Goal: Task Accomplishment & Management: Complete application form

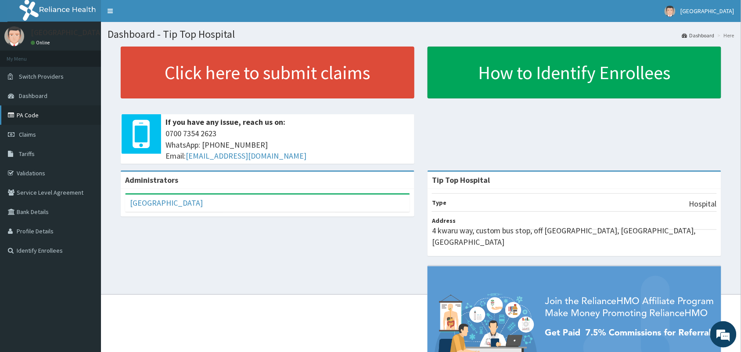
click at [34, 115] on link "PA Code" at bounding box center [50, 114] width 101 height 19
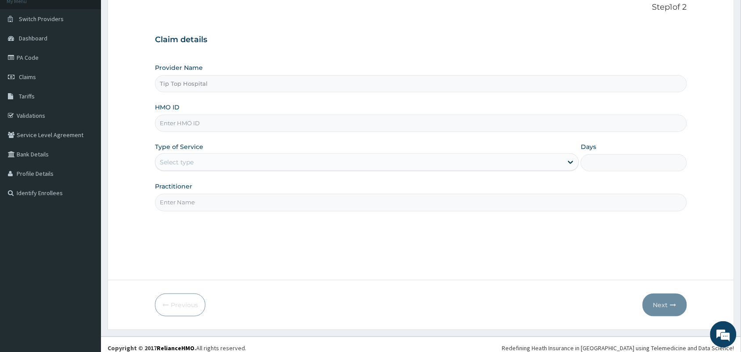
scroll to position [65, 0]
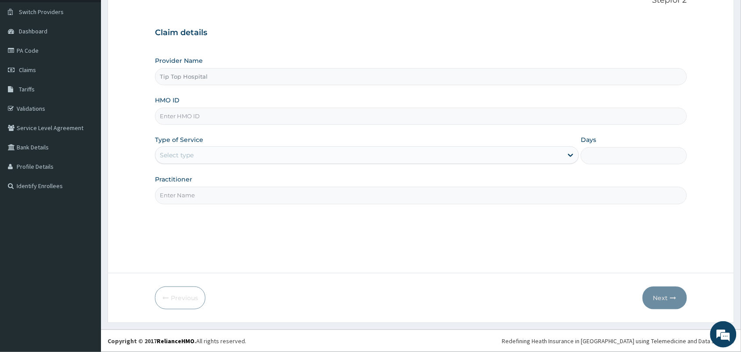
click at [379, 113] on input "HMO ID" at bounding box center [421, 116] width 532 height 17
type input "CHL/11423/B"
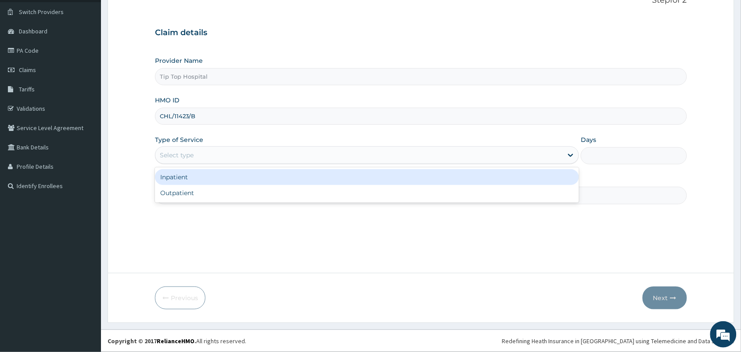
click at [358, 154] on div "Select type" at bounding box center [360, 155] width 408 height 14
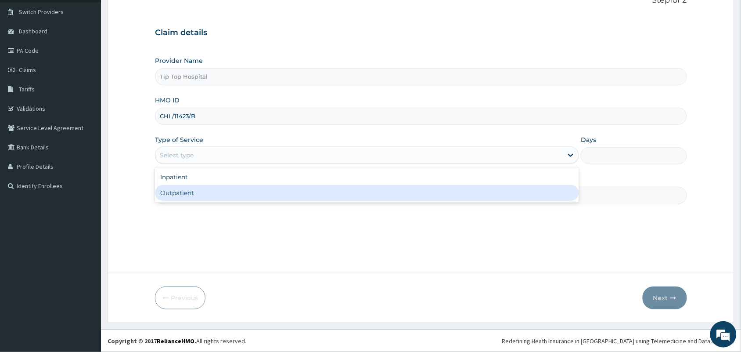
click at [312, 190] on div "Outpatient" at bounding box center [367, 193] width 424 height 16
type input "1"
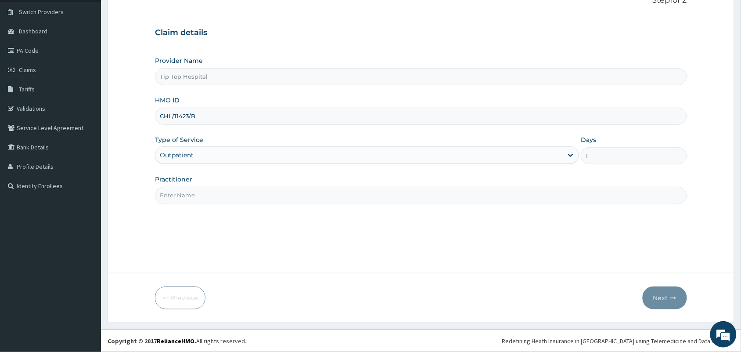
click at [304, 197] on input "Practitioner" at bounding box center [421, 195] width 532 height 17
type input "DR"
click at [668, 297] on button "Next" at bounding box center [665, 297] width 44 height 23
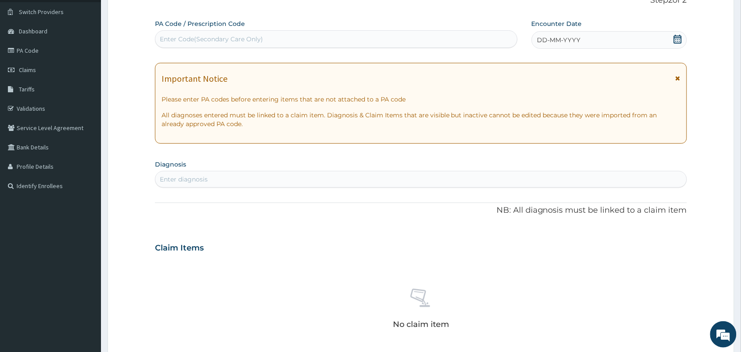
click at [449, 36] on div "Enter Code(Secondary Care Only)" at bounding box center [337, 39] width 362 height 14
paste input "PA/6635C8"
type input "PA/6635C8"
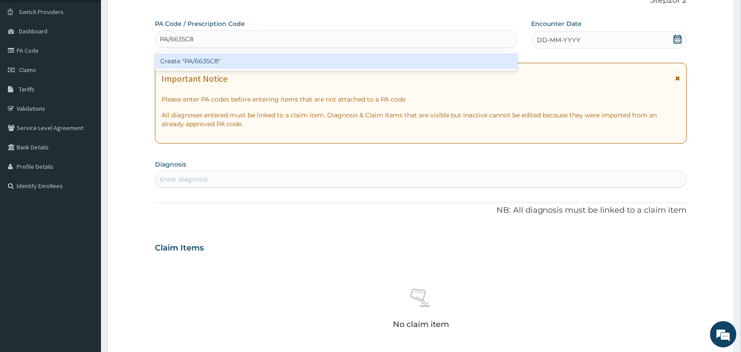
click at [480, 59] on div "Create "PA/6635C8"" at bounding box center [336, 61] width 363 height 16
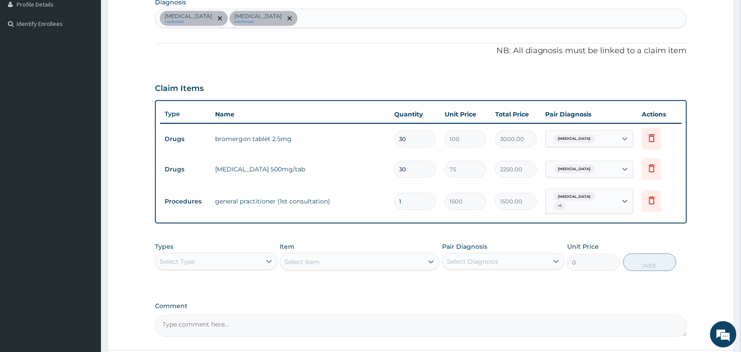
scroll to position [239, 0]
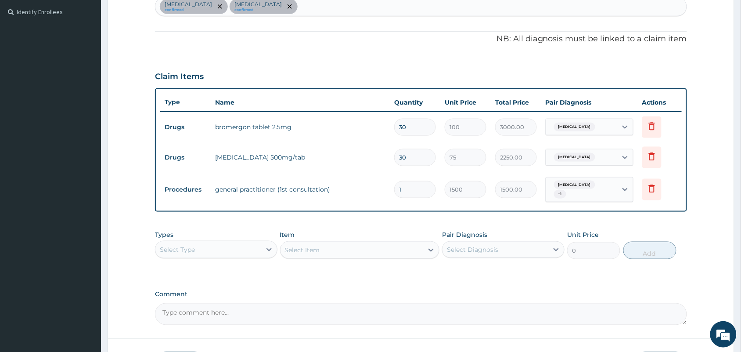
click at [420, 126] on input "30" at bounding box center [415, 127] width 42 height 17
type input "3"
type input "300.00"
type input "0.00"
type input "1"
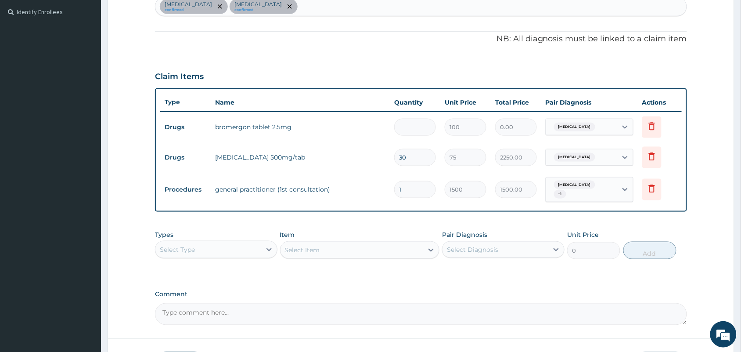
type input "100.00"
type input "15"
type input "1500.00"
type input "15"
click at [414, 157] on input "30" at bounding box center [415, 157] width 42 height 17
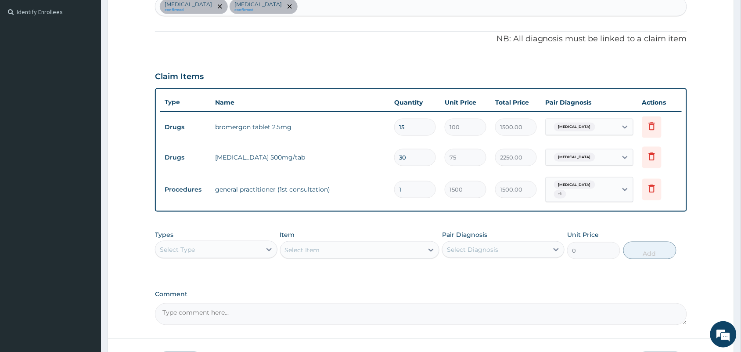
type input "3"
type input "225.00"
type input "0.00"
type input "1"
type input "75.00"
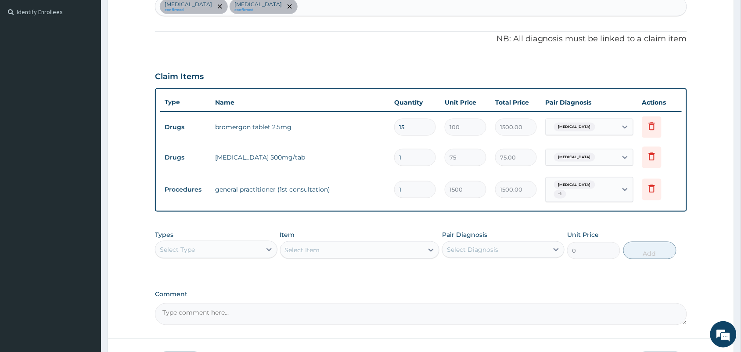
type input "15"
type input "1125.00"
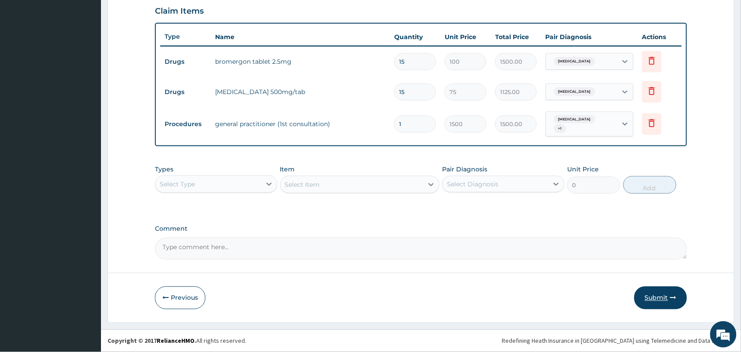
type input "15"
click at [662, 300] on button "Submit" at bounding box center [661, 297] width 53 height 23
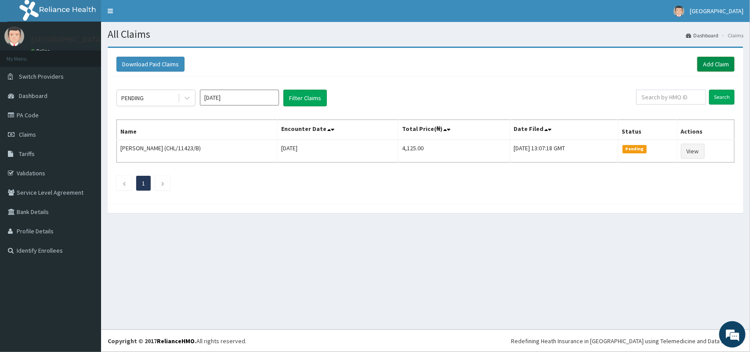
click at [714, 64] on link "Add Claim" at bounding box center [715, 64] width 37 height 15
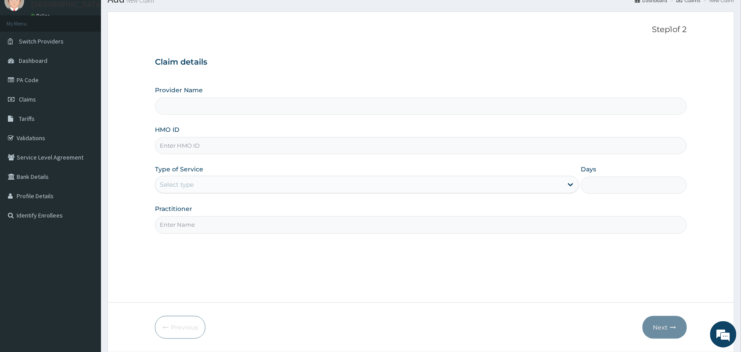
scroll to position [65, 0]
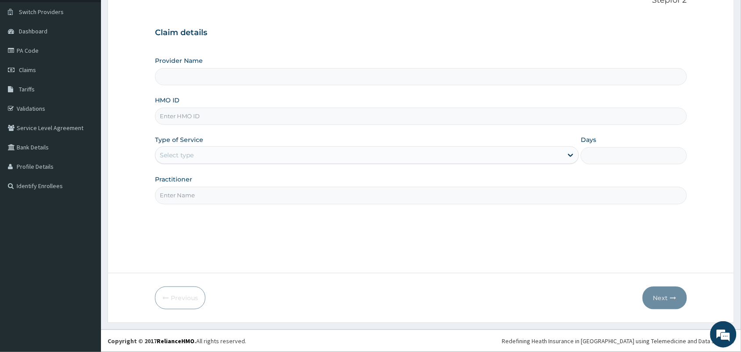
type input "Tip Top Hospital"
drag, startPoint x: 460, startPoint y: 78, endPoint x: 433, endPoint y: 119, distance: 49.1
click at [433, 119] on div "Provider Name Tip Top Hospital HMO ID Type of Service Select type Days Practiti…" at bounding box center [421, 130] width 532 height 148
click at [433, 119] on input "HMO ID" at bounding box center [421, 116] width 532 height 17
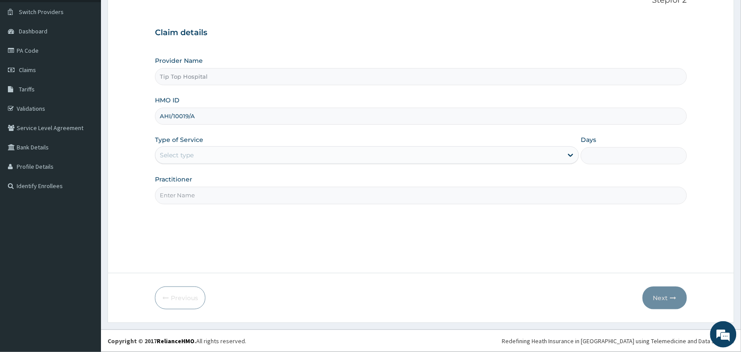
type input "AHI/10019/A"
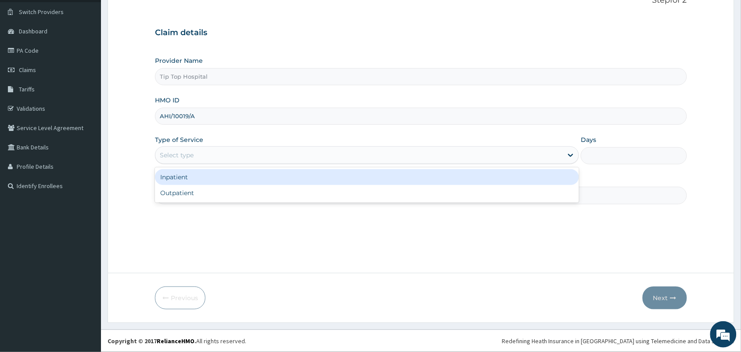
click at [290, 157] on div "Select type" at bounding box center [360, 155] width 408 height 14
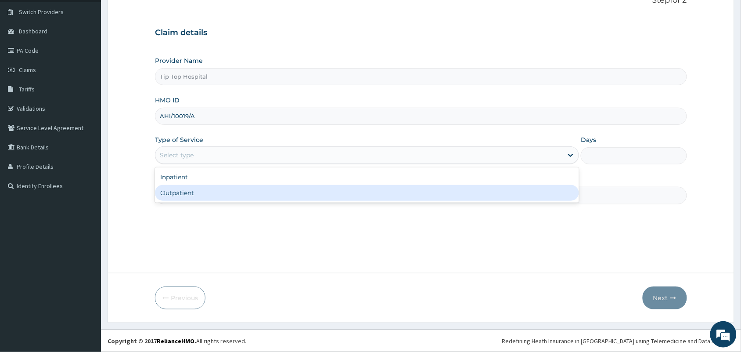
click at [240, 192] on div "Outpatient" at bounding box center [367, 193] width 424 height 16
type input "1"
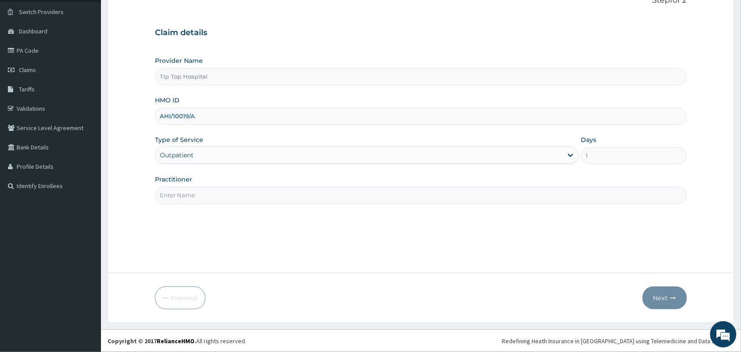
click at [240, 196] on input "Practitioner" at bounding box center [421, 195] width 532 height 17
type input "DR"
click at [663, 295] on button "Next" at bounding box center [665, 297] width 44 height 23
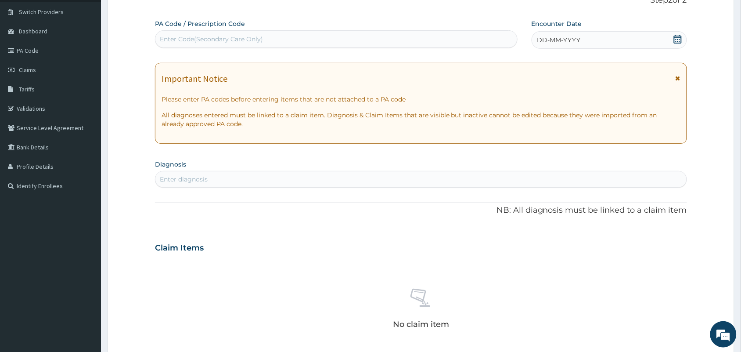
click at [421, 40] on div "Enter Code(Secondary Care Only)" at bounding box center [337, 39] width 362 height 14
paste input "PA/C2ACF3"
type input "PA/C2ACF3"
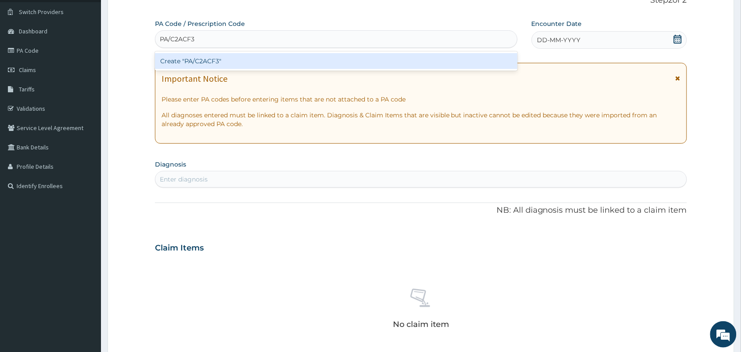
click at [398, 59] on div "Create "PA/C2ACF3"" at bounding box center [336, 61] width 363 height 16
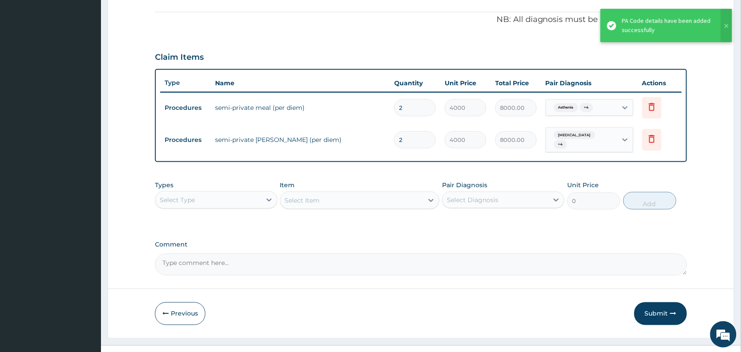
scroll to position [262, 0]
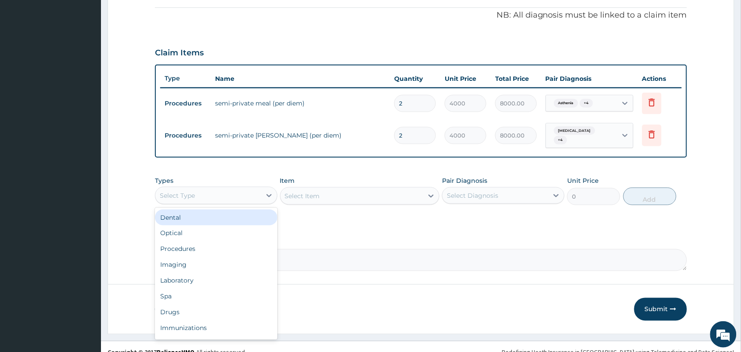
click at [231, 188] on div "Select Type" at bounding box center [209, 195] width 106 height 14
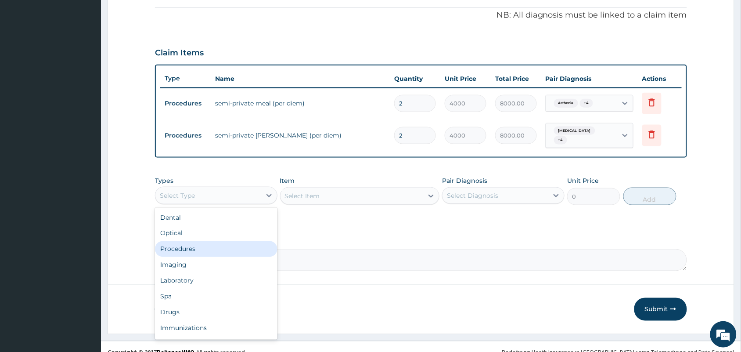
click at [214, 247] on div "Procedures" at bounding box center [216, 249] width 123 height 16
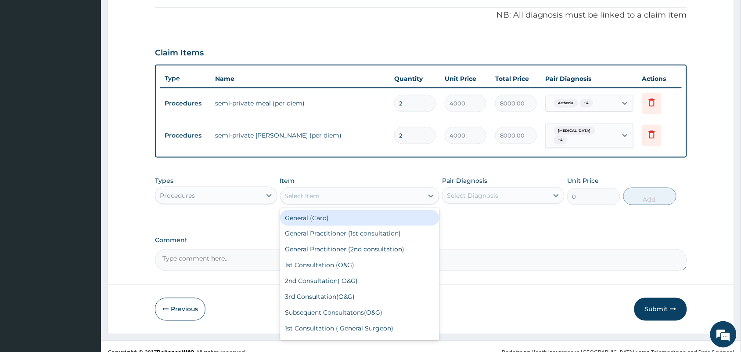
click at [313, 192] on div "Select Item" at bounding box center [302, 196] width 35 height 9
type input "GENERAL W"
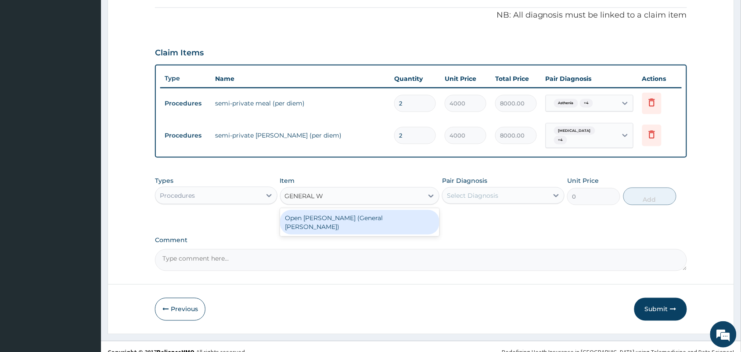
click at [323, 214] on div "Open ward (General Ward)" at bounding box center [360, 222] width 160 height 25
type input "2000"
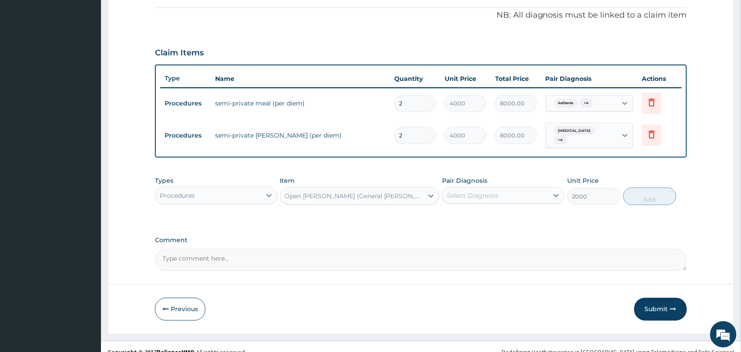
click at [486, 192] on div "Select Diagnosis" at bounding box center [472, 195] width 51 height 9
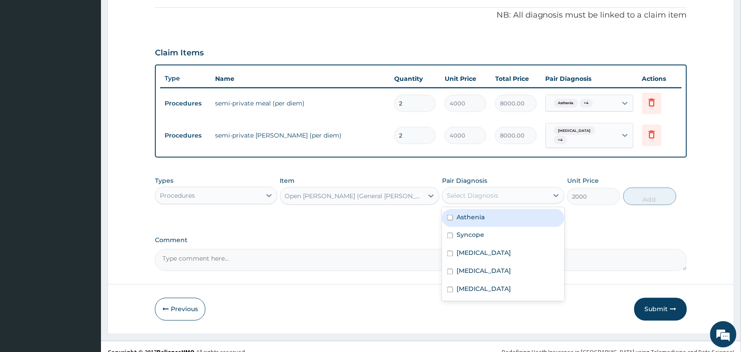
click at [477, 214] on label "Asthenia" at bounding box center [471, 217] width 28 height 9
checkbox input "true"
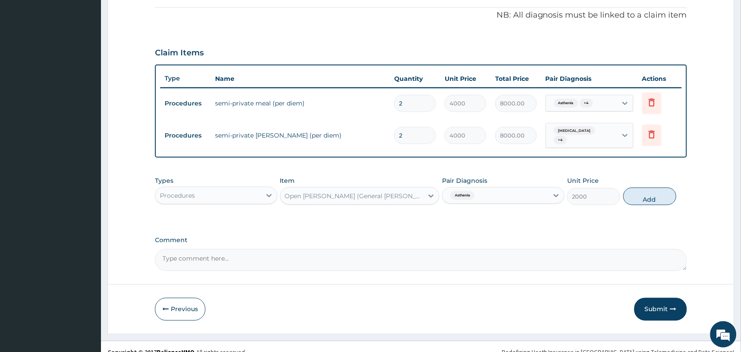
drag, startPoint x: 498, startPoint y: 190, endPoint x: 499, endPoint y: 195, distance: 4.9
click at [499, 195] on div "Asthenia" at bounding box center [496, 195] width 106 height 15
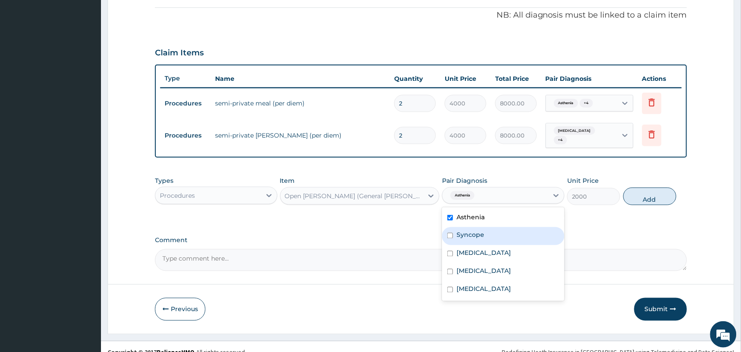
click at [469, 227] on div "Syncope" at bounding box center [503, 236] width 123 height 18
checkbox input "true"
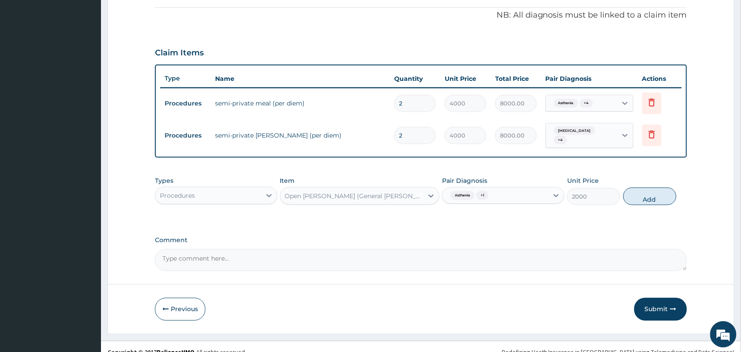
click at [502, 195] on div "Asthenia + 1" at bounding box center [496, 195] width 106 height 15
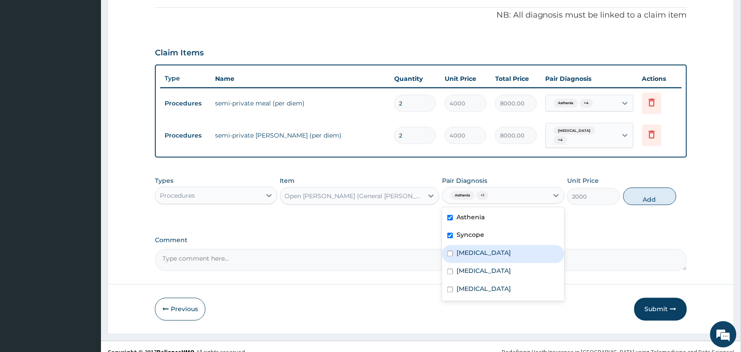
click at [469, 249] on label "Vertigo" at bounding box center [484, 253] width 54 height 9
checkbox input "true"
click at [464, 268] on label "[MEDICAL_DATA]" at bounding box center [484, 271] width 54 height 9
checkbox input "true"
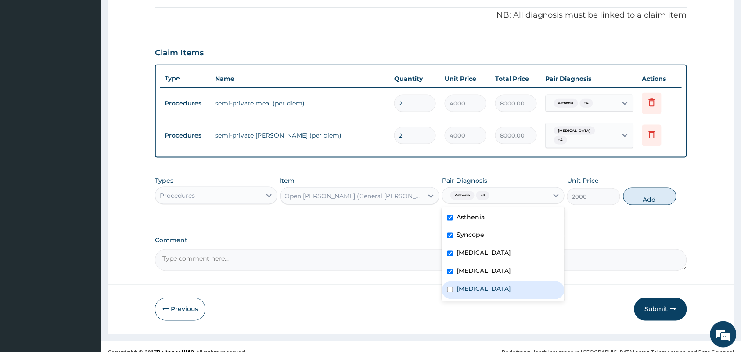
click at [456, 288] on div "Sepsis" at bounding box center [503, 290] width 123 height 18
checkbox input "true"
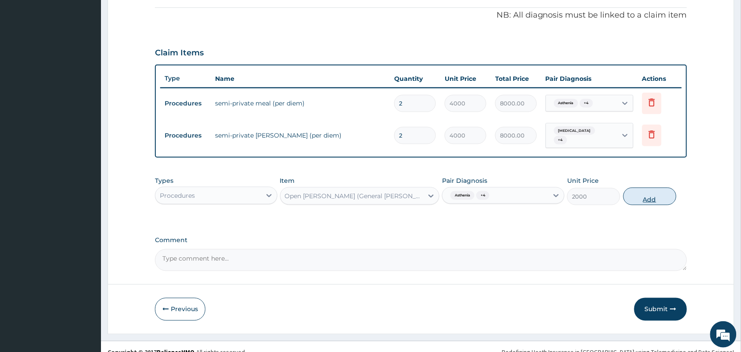
click at [643, 192] on button "Add" at bounding box center [650, 197] width 53 height 18
type input "0"
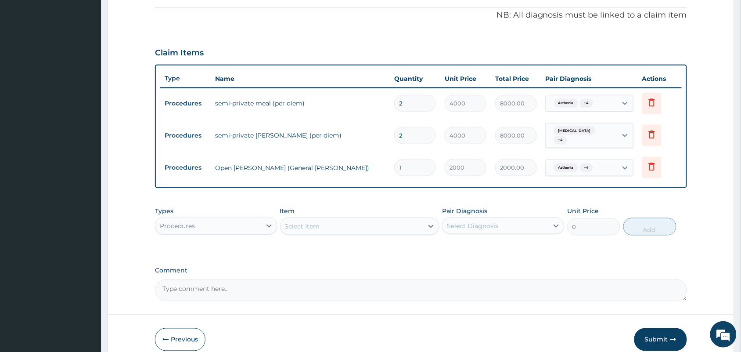
click at [301, 224] on div "Select Item" at bounding box center [302, 226] width 35 height 9
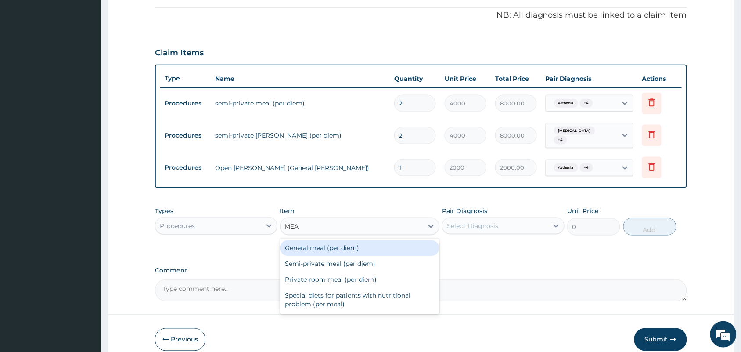
type input "MEAL"
click at [374, 248] on div "General meal (per diem)" at bounding box center [360, 248] width 160 height 16
type input "4000"
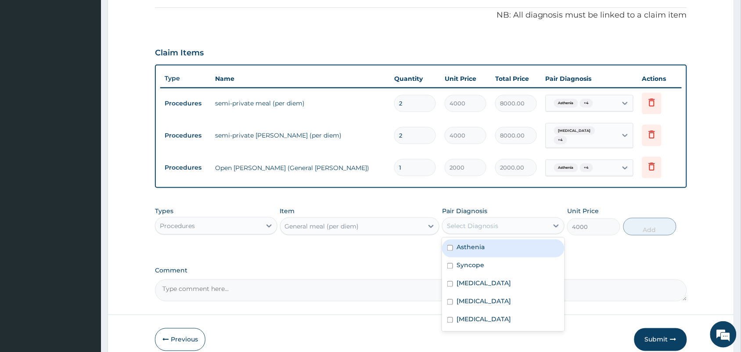
click at [466, 221] on div "Select Diagnosis" at bounding box center [472, 225] width 51 height 9
click at [466, 243] on label "Asthenia" at bounding box center [471, 247] width 28 height 9
checkbox input "true"
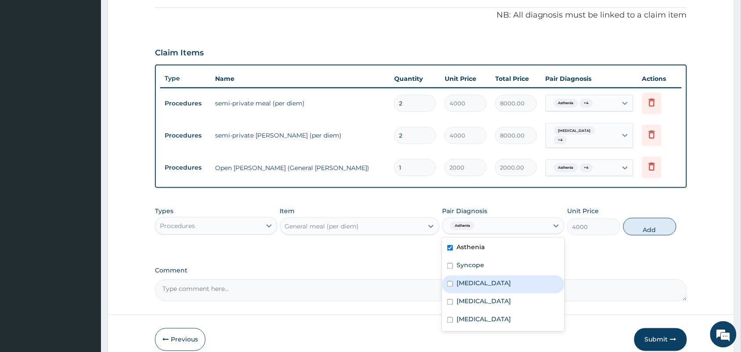
drag, startPoint x: 465, startPoint y: 260, endPoint x: 466, endPoint y: 282, distance: 22.0
click at [466, 282] on div "Asthenia Syncope Vertigo Malaria Sepsis" at bounding box center [503, 285] width 123 height 94
click at [466, 282] on label "Vertigo" at bounding box center [484, 283] width 54 height 9
checkbox input "true"
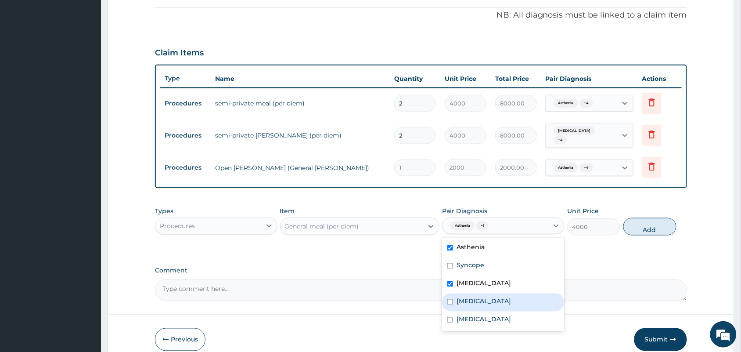
click at [464, 297] on label "Malaria" at bounding box center [484, 301] width 54 height 9
checkbox input "true"
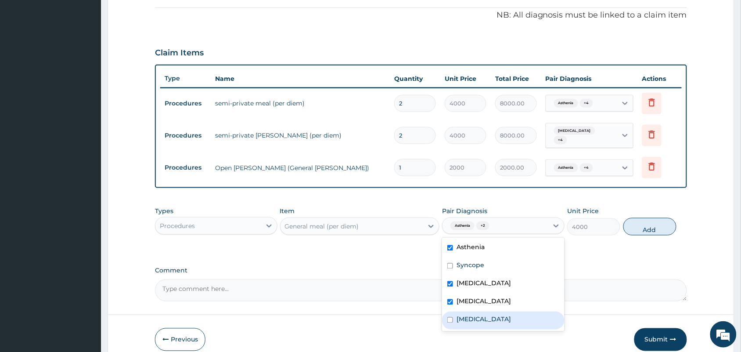
click at [463, 315] on label "Sepsis" at bounding box center [484, 319] width 54 height 9
checkbox input "true"
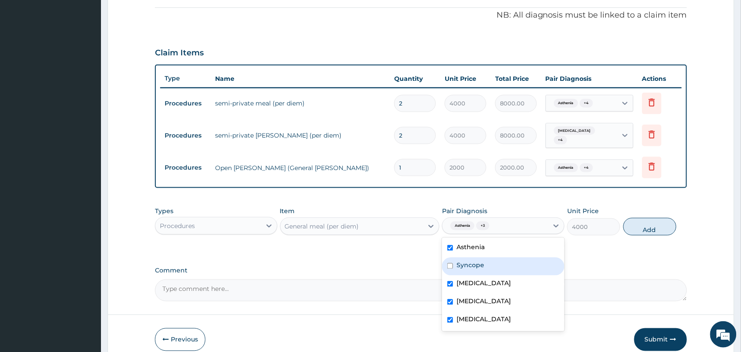
click at [475, 262] on label "Syncope" at bounding box center [471, 265] width 28 height 9
checkbox input "true"
click at [649, 224] on button "Add" at bounding box center [650, 227] width 53 height 18
type input "0"
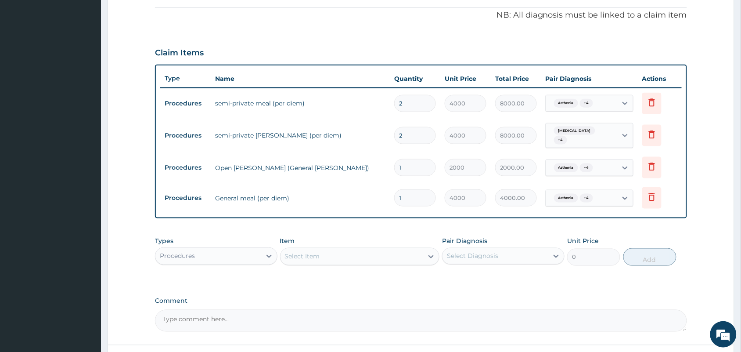
click at [421, 164] on input "1" at bounding box center [415, 167] width 42 height 17
type input "0.00"
type input "2"
type input "4000.00"
type input "2"
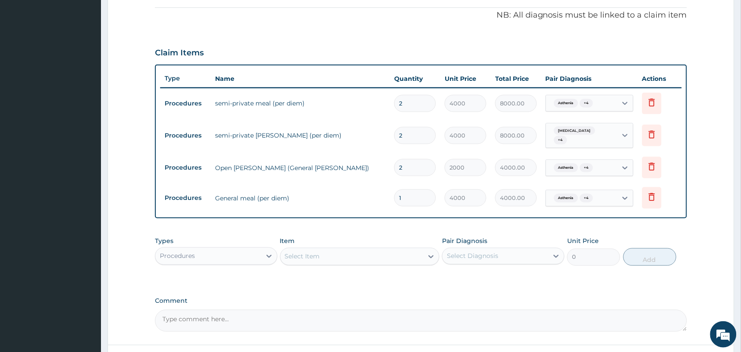
click at [415, 191] on input "1" at bounding box center [415, 197] width 42 height 17
type input "0.00"
type input "2"
type input "8000.00"
type input "2"
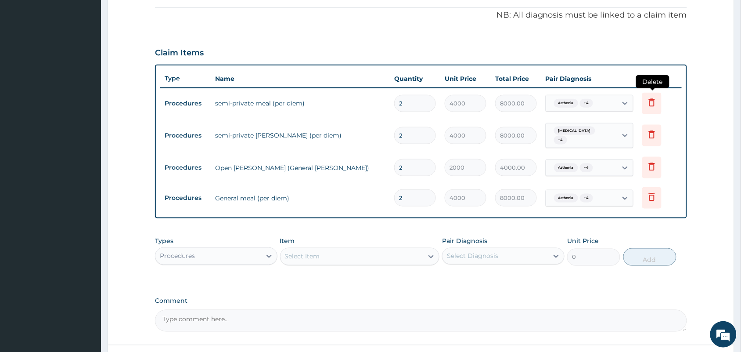
click at [653, 100] on icon at bounding box center [652, 102] width 6 height 8
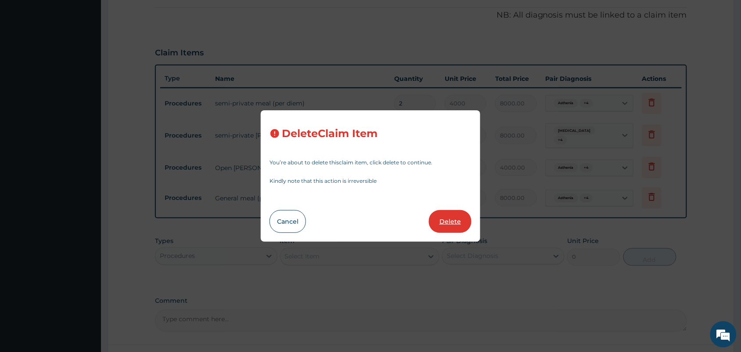
click at [455, 223] on button "Delete" at bounding box center [450, 221] width 43 height 23
type input "2000"
type input "4000.00"
type input "4000"
type input "8000.00"
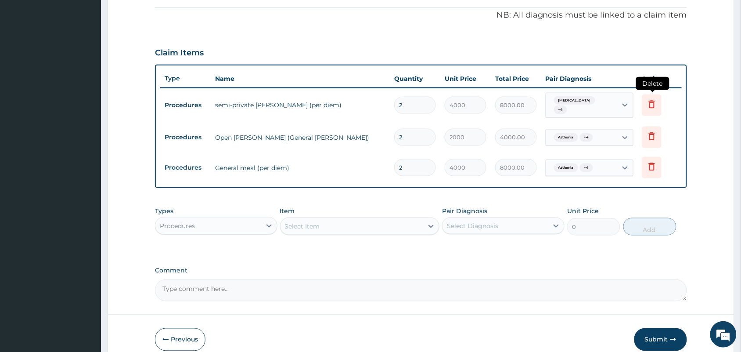
click at [655, 100] on icon at bounding box center [652, 104] width 6 height 8
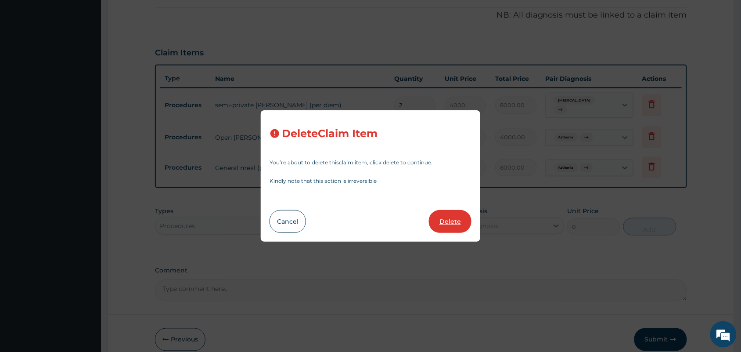
click at [445, 218] on button "Delete" at bounding box center [450, 221] width 43 height 23
type input "2000"
type input "4000.00"
type input "4000"
type input "8000.00"
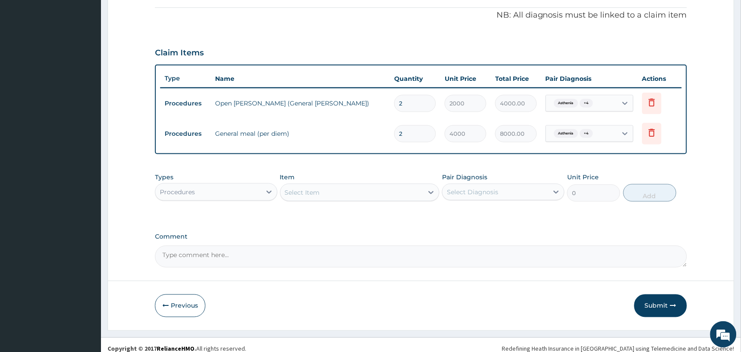
click at [317, 194] on div "Select Item" at bounding box center [302, 192] width 35 height 9
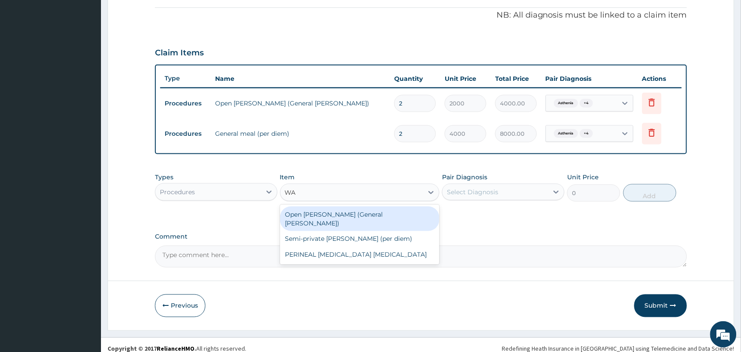
type input "W"
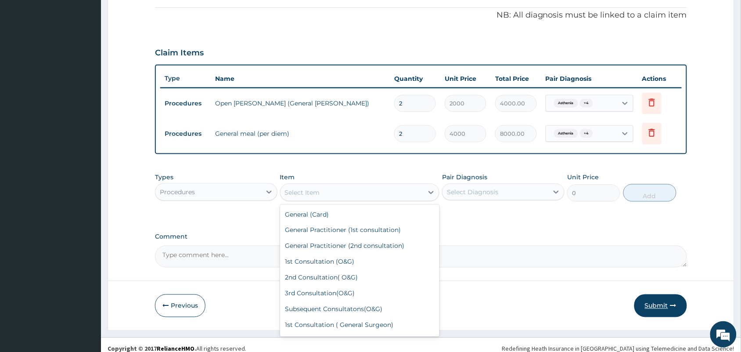
click at [653, 307] on button "Submit" at bounding box center [661, 305] width 53 height 23
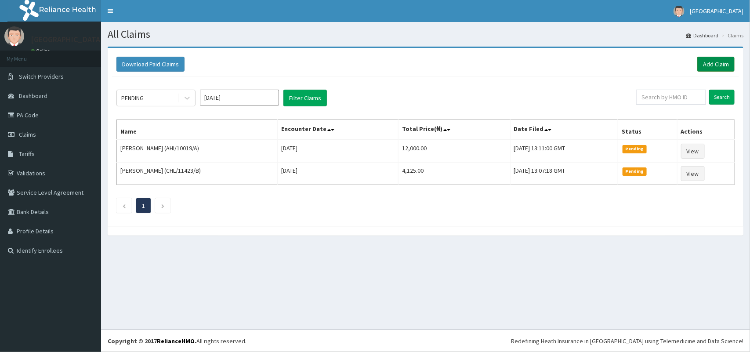
click at [709, 66] on link "Add Claim" at bounding box center [715, 64] width 37 height 15
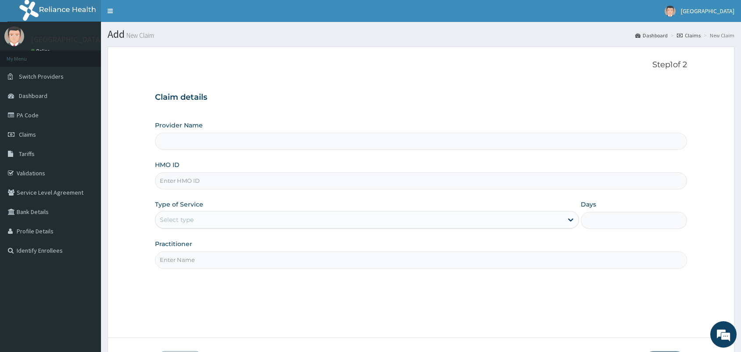
type input "Tip Top Hospital"
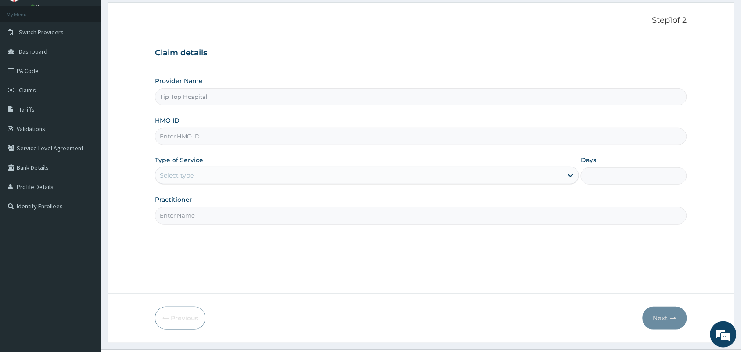
scroll to position [65, 0]
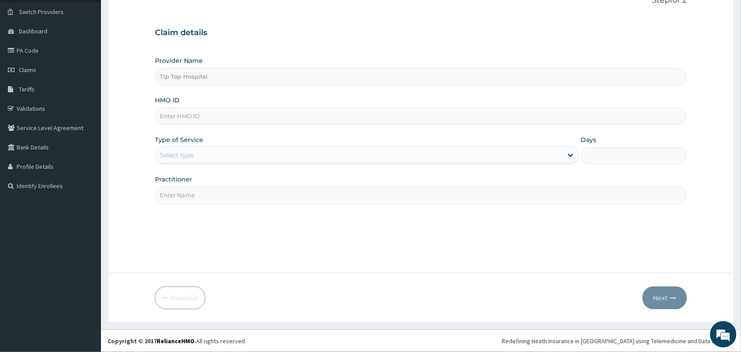
click at [328, 115] on input "HMO ID" at bounding box center [421, 116] width 532 height 17
type input "NPZ/10039/A"
click at [236, 152] on div "Select type" at bounding box center [360, 155] width 408 height 14
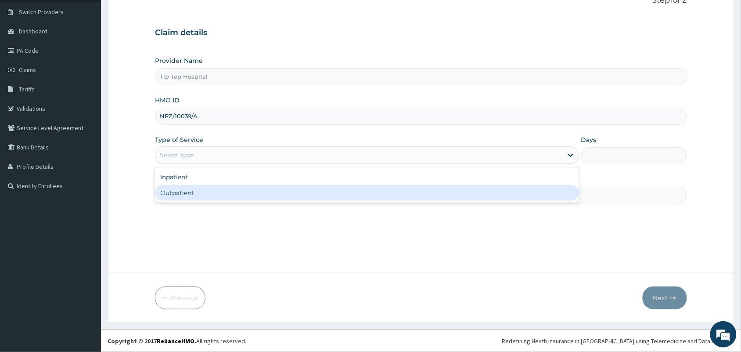
click at [220, 194] on div "Outpatient" at bounding box center [367, 193] width 424 height 16
type input "1"
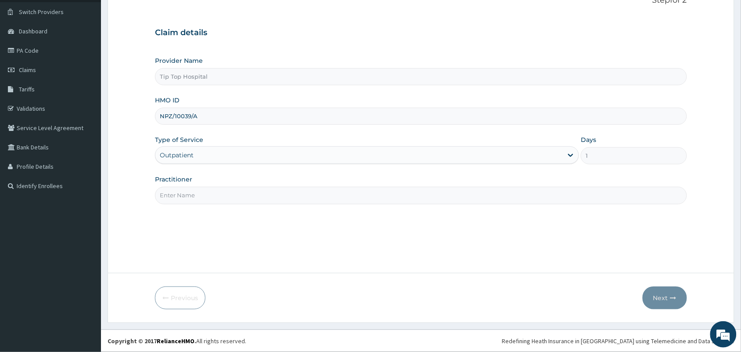
click at [220, 194] on input "Practitioner" at bounding box center [421, 195] width 532 height 17
type input "DR"
click at [660, 295] on button "Next" at bounding box center [665, 297] width 44 height 23
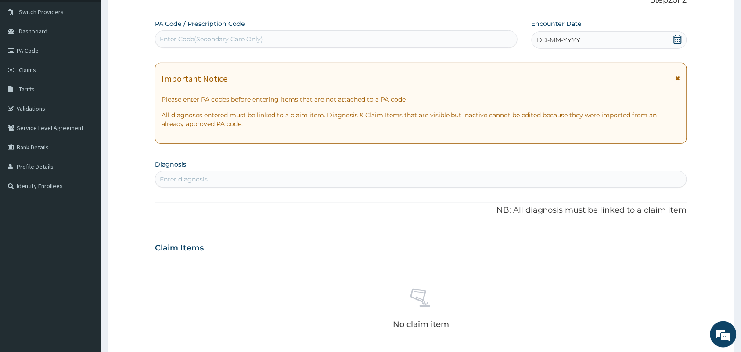
click at [419, 36] on div "Enter Code(Secondary Care Only)" at bounding box center [337, 39] width 362 height 14
paste input "PA/CDB9F7"
type input "PA/CDB9F7"
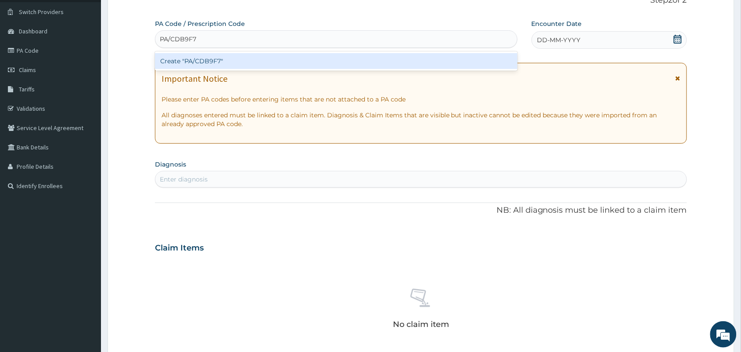
click at [370, 58] on div "Create "PA/CDB9F7"" at bounding box center [336, 61] width 363 height 16
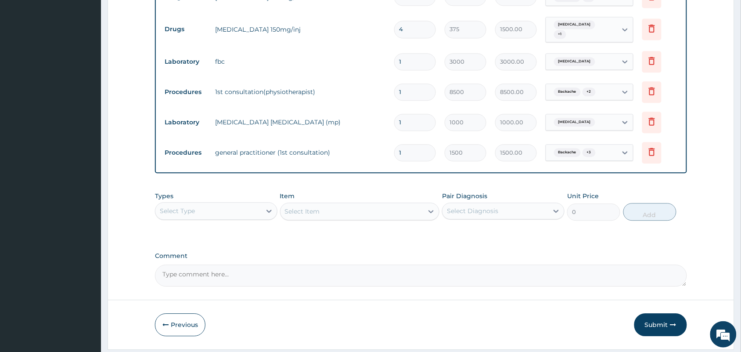
scroll to position [574, 0]
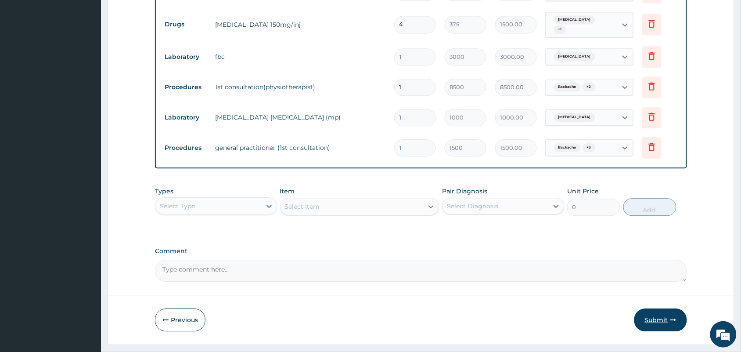
click at [658, 308] on button "Submit" at bounding box center [661, 319] width 53 height 23
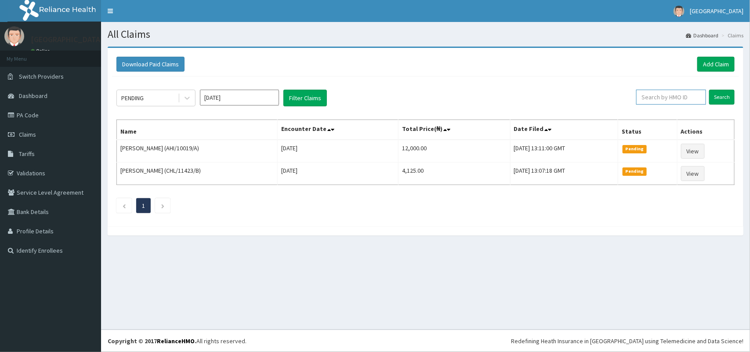
click at [678, 95] on input "text" at bounding box center [671, 97] width 70 height 15
click at [716, 94] on input "Search" at bounding box center [721, 97] width 25 height 15
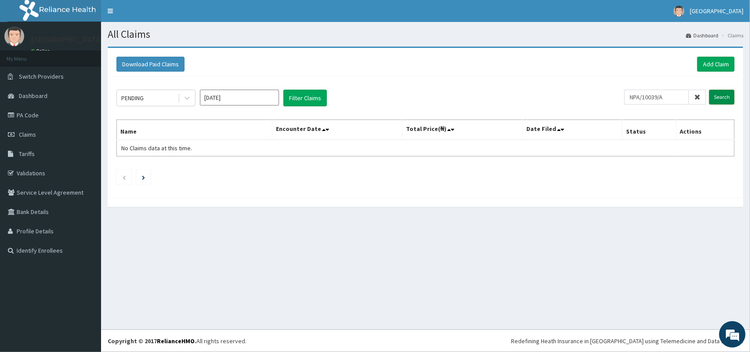
click at [716, 94] on input "Search" at bounding box center [721, 97] width 25 height 15
click at [637, 96] on input "NPA/10039/A" at bounding box center [656, 97] width 65 height 15
click at [646, 99] on input "NPA/10039/A" at bounding box center [656, 97] width 65 height 15
type input "NPZ/10039/A"
click at [720, 97] on input "Search" at bounding box center [721, 97] width 25 height 15
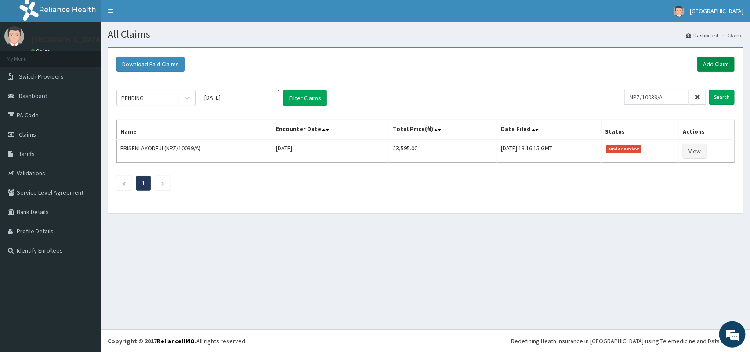
click at [716, 63] on link "Add Claim" at bounding box center [715, 64] width 37 height 15
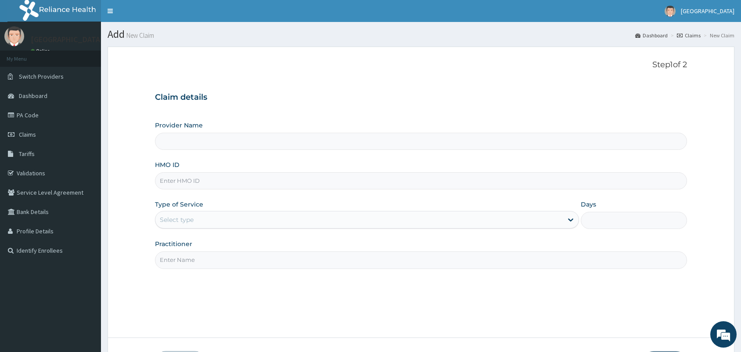
type input "Tip Top Hospital"
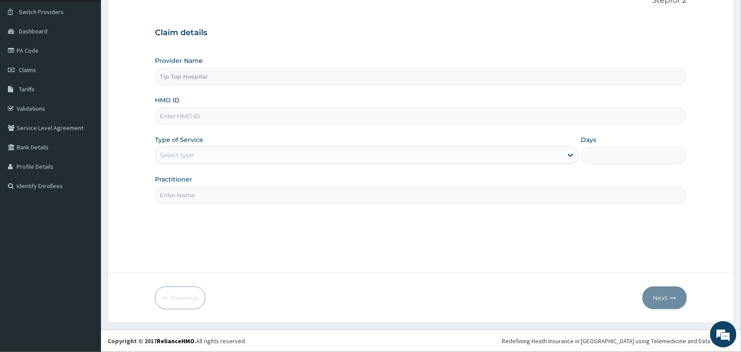
click at [278, 115] on input "HMO ID" at bounding box center [421, 116] width 532 height 17
type input "CHL/11269/C"
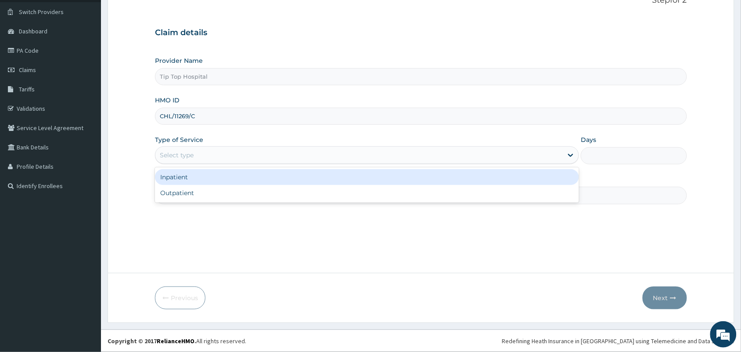
click at [252, 152] on div "Select type" at bounding box center [360, 155] width 408 height 14
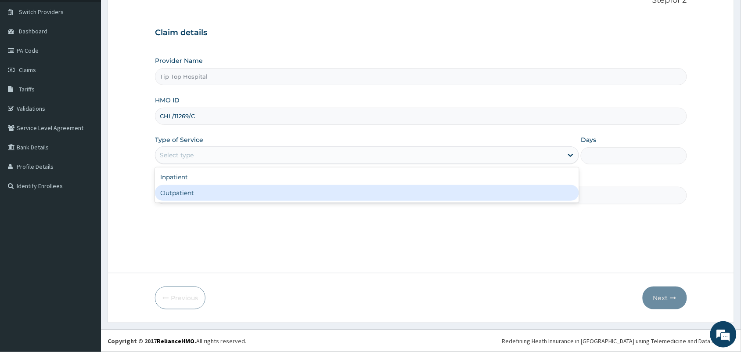
click at [217, 192] on div "Outpatient" at bounding box center [367, 193] width 424 height 16
type input "1"
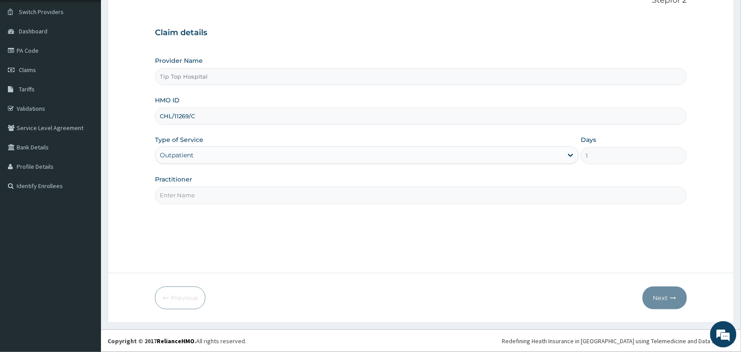
click at [217, 192] on input "Practitioner" at bounding box center [421, 195] width 532 height 17
type input "DR"
click at [661, 299] on button "Next" at bounding box center [665, 297] width 44 height 23
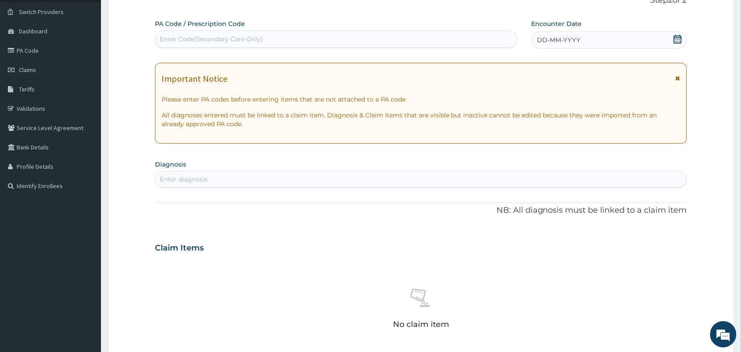
click at [375, 41] on div "Enter Code(Secondary Care Only)" at bounding box center [337, 39] width 362 height 14
paste input "PA/34A804"
type input "PA/34A804"
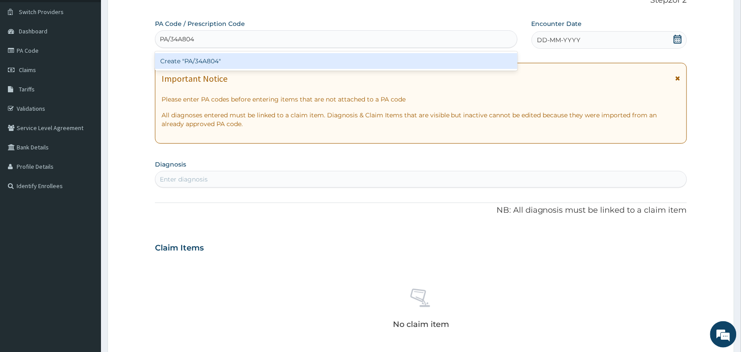
click at [357, 62] on div "Create "PA/34A804"" at bounding box center [336, 61] width 363 height 16
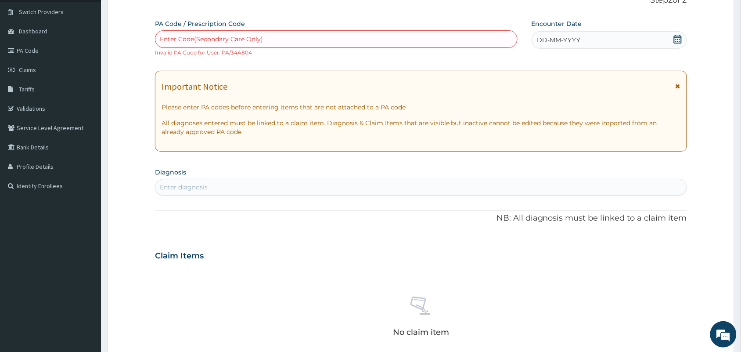
click at [331, 38] on div "Enter Code(Secondary Care Only)" at bounding box center [337, 39] width 362 height 14
paste input "PA/34A804"
type input "PA/34A804"
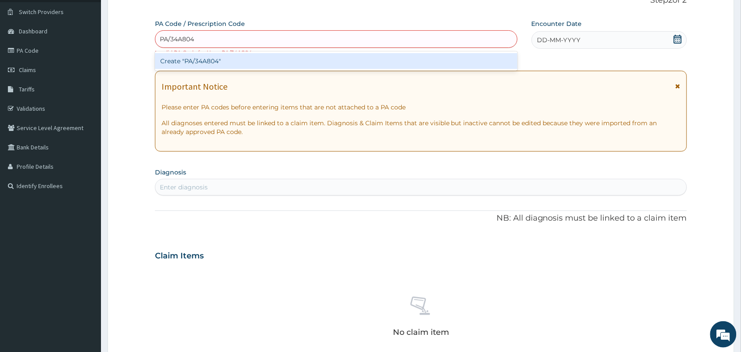
click at [308, 60] on div "Create "PA/34A804"" at bounding box center [336, 61] width 363 height 16
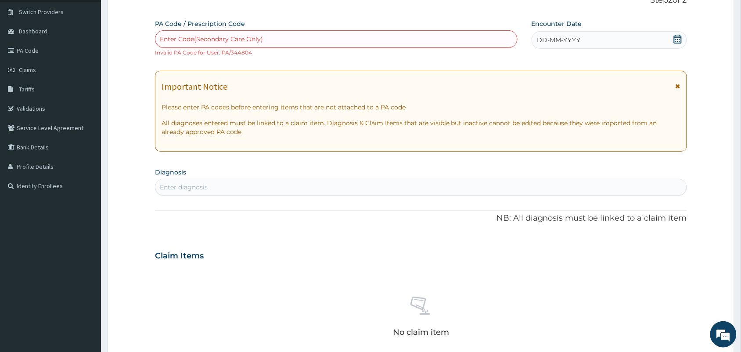
click at [394, 42] on div "Enter Code(Secondary Care Only)" at bounding box center [337, 39] width 362 height 14
paste input "PA/34A804"
type input "PA/34A804"
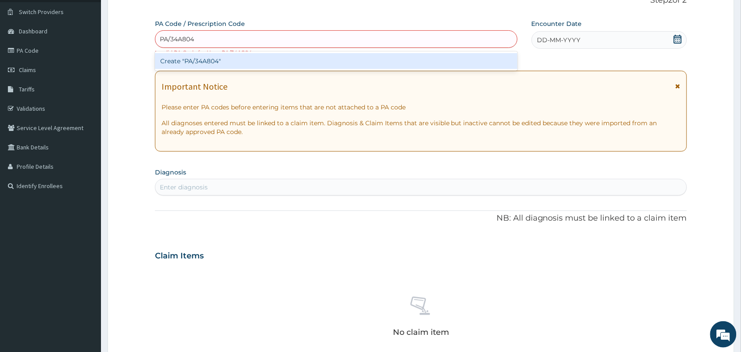
click at [368, 60] on div "Create "PA/34A804"" at bounding box center [336, 61] width 363 height 16
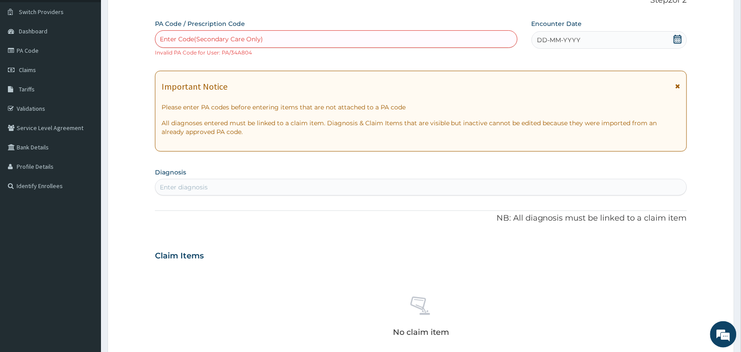
scroll to position [288, 0]
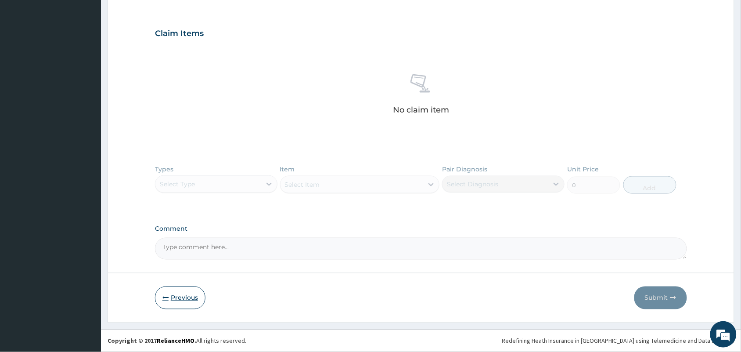
click at [189, 296] on button "Previous" at bounding box center [180, 297] width 51 height 23
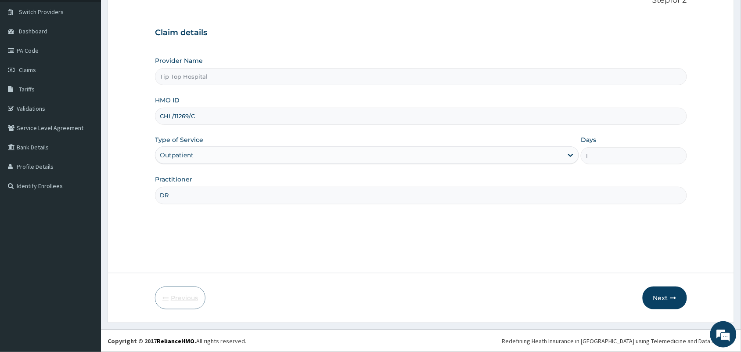
scroll to position [65, 0]
click at [238, 119] on input "CHL/11269/C" at bounding box center [421, 116] width 532 height 17
type input "CHL/11269/E"
click at [665, 299] on button "Next" at bounding box center [665, 297] width 44 height 23
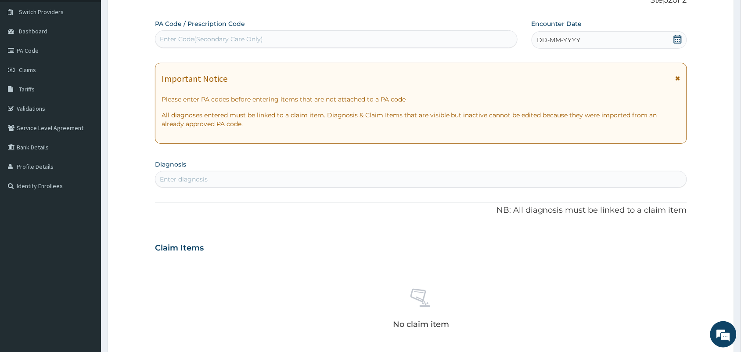
click at [361, 38] on div "Enter Code(Secondary Care Only)" at bounding box center [337, 39] width 362 height 14
paste input "PA/34A804"
type input "PA/34A804"
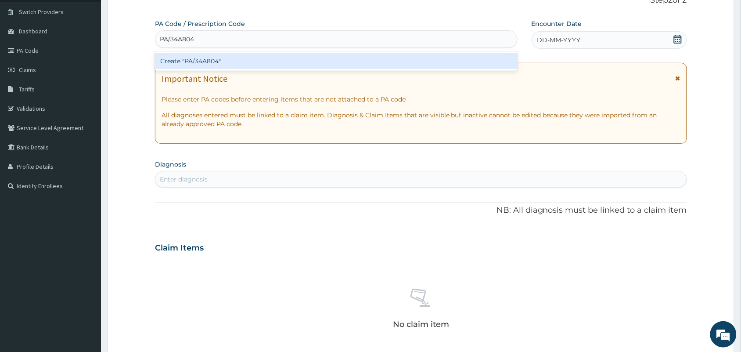
click at [320, 61] on div "Create "PA/34A804"" at bounding box center [336, 61] width 363 height 16
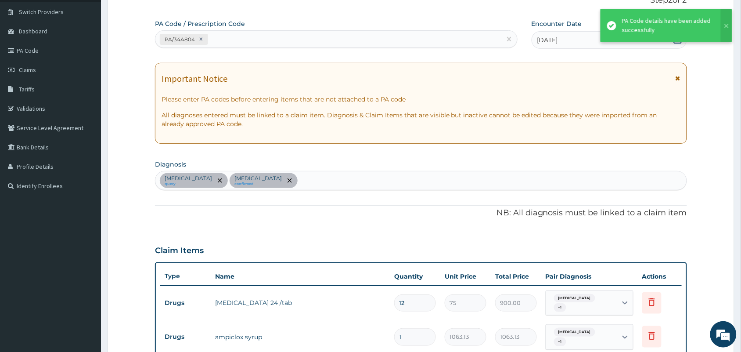
scroll to position [431, 0]
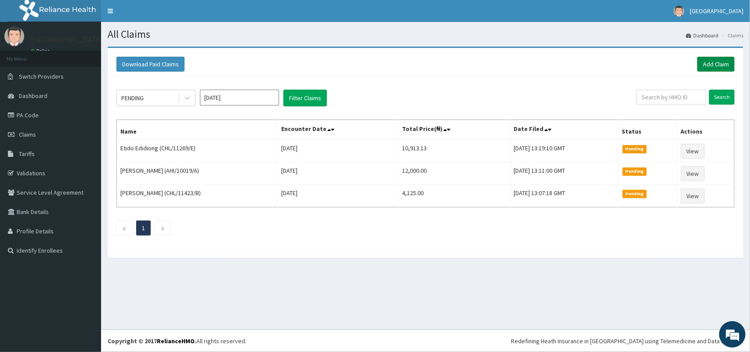
click at [708, 65] on link "Add Claim" at bounding box center [715, 64] width 37 height 15
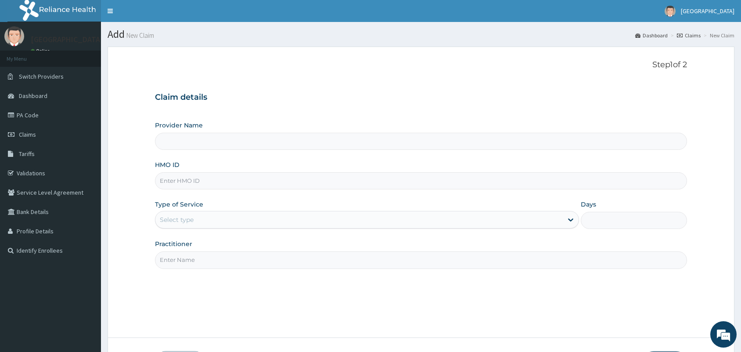
type input "Tip Top Hospital"
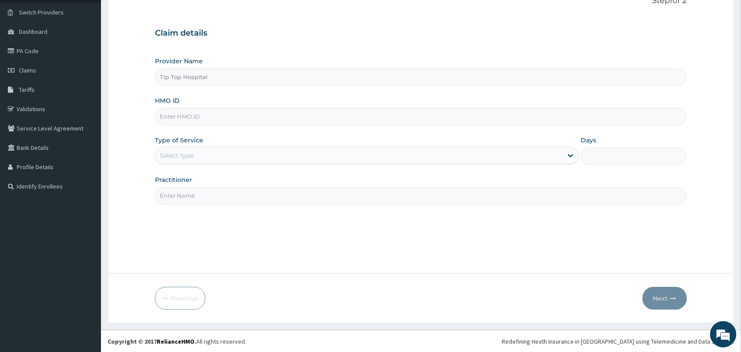
scroll to position [65, 0]
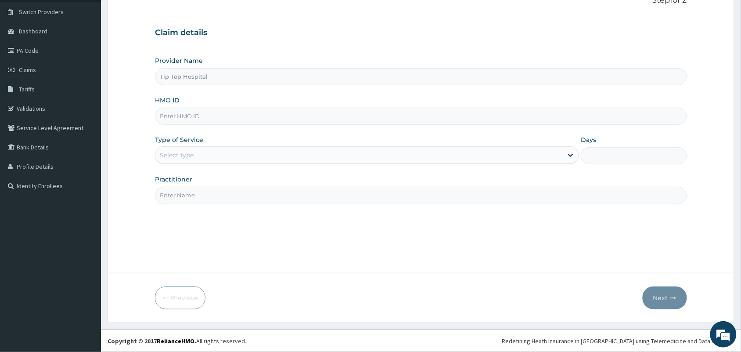
click at [373, 120] on input "HMO ID" at bounding box center [421, 116] width 532 height 17
type input "QCP/10010/A"
click at [245, 156] on div "Select type" at bounding box center [360, 155] width 408 height 14
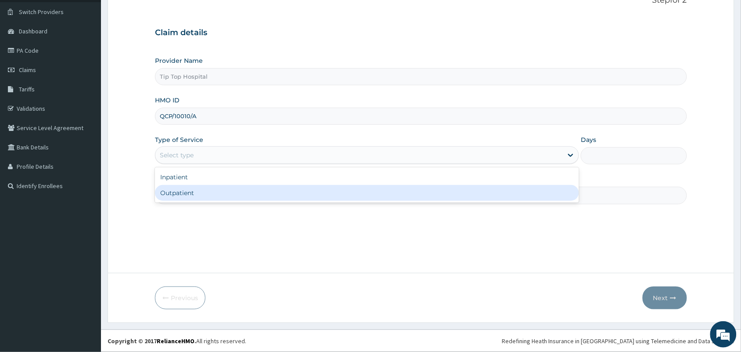
click at [218, 189] on div "Outpatient" at bounding box center [367, 193] width 424 height 16
type input "1"
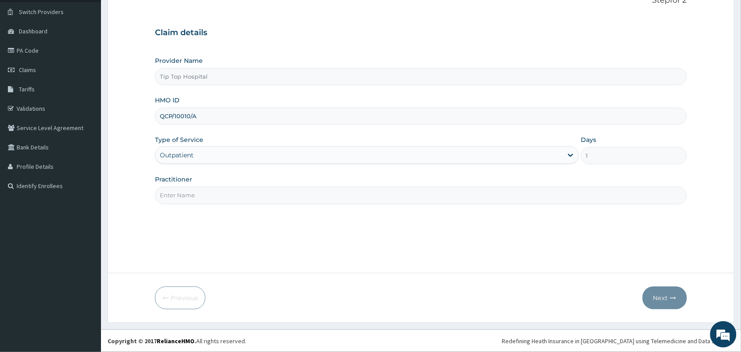
click at [218, 189] on input "Practitioner" at bounding box center [421, 195] width 532 height 17
type input "DR"
click at [658, 297] on button "Next" at bounding box center [665, 297] width 44 height 23
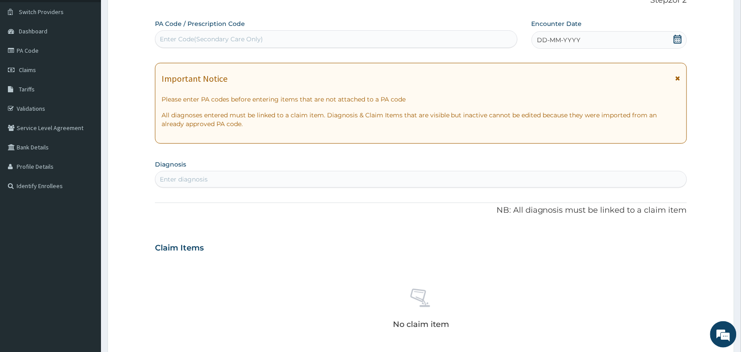
click at [409, 42] on div "Enter Code(Secondary Care Only)" at bounding box center [337, 39] width 362 height 14
paste input "PA/BE8F41"
type input "PA/BE8F41"
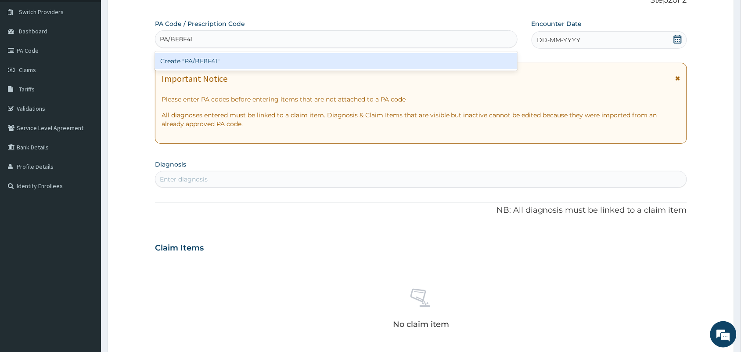
click at [382, 61] on div "Create "PA/BE8F41"" at bounding box center [336, 61] width 363 height 16
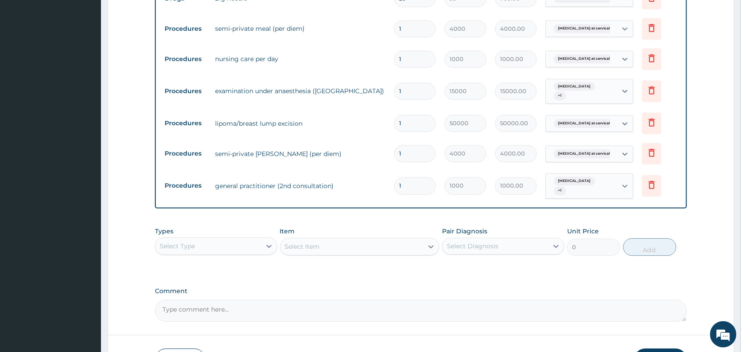
scroll to position [664, 0]
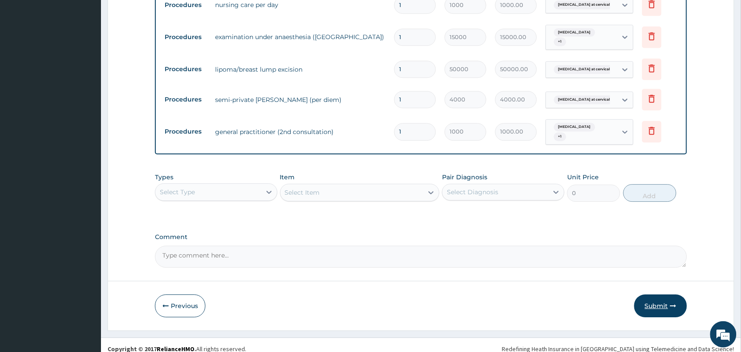
click at [658, 297] on button "Submit" at bounding box center [661, 305] width 53 height 23
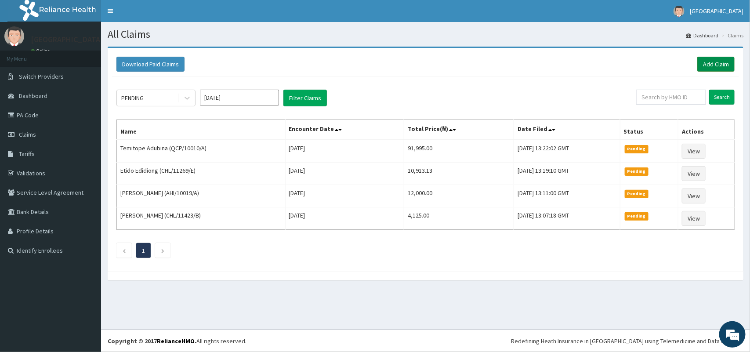
click at [713, 62] on link "Add Claim" at bounding box center [715, 64] width 37 height 15
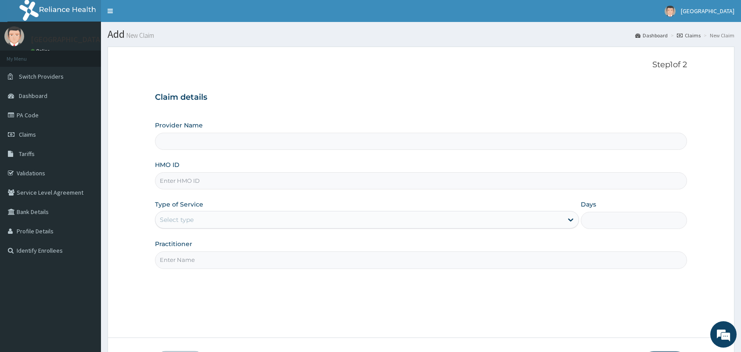
type input "Tip Top Hospital"
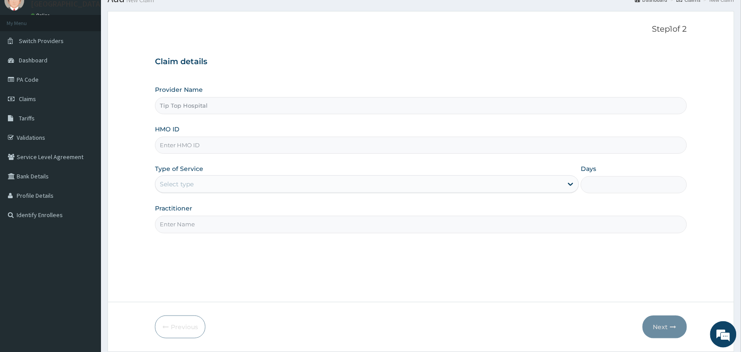
scroll to position [65, 0]
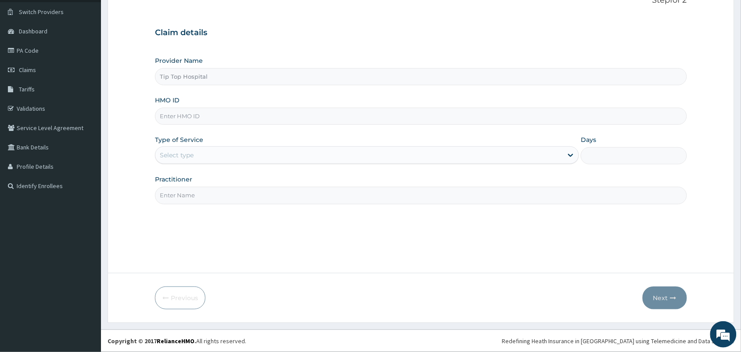
click at [233, 116] on input "HMO ID" at bounding box center [421, 116] width 532 height 17
type input "EFT/10115/B"
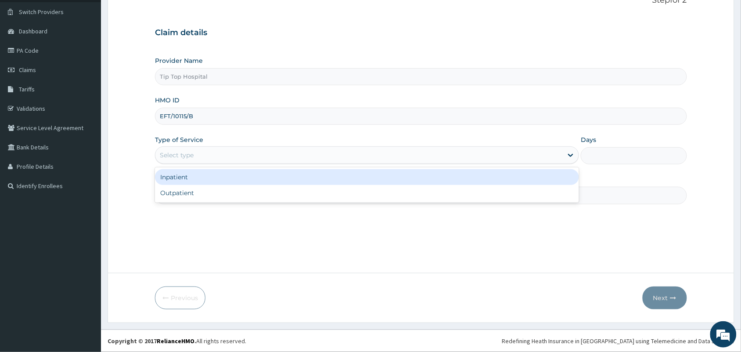
click at [254, 159] on div "Select type" at bounding box center [360, 155] width 408 height 14
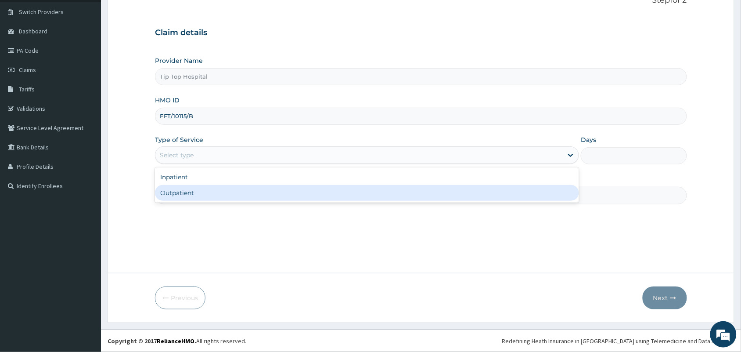
click at [228, 190] on div "Outpatient" at bounding box center [367, 193] width 424 height 16
type input "1"
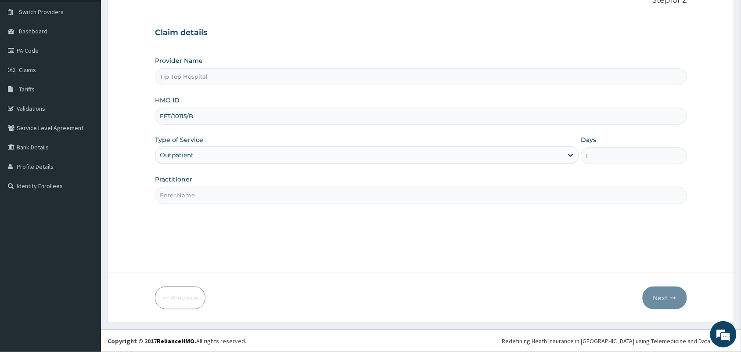
click at [226, 199] on input "Practitioner" at bounding box center [421, 195] width 532 height 17
type input "DR"
click at [661, 297] on button "Next" at bounding box center [665, 297] width 44 height 23
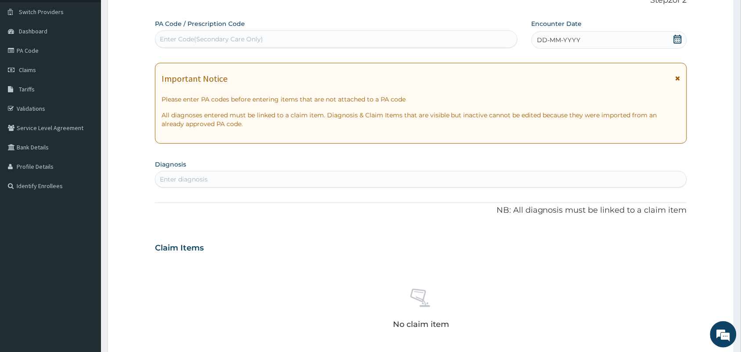
click at [441, 40] on div "Enter Code(Secondary Care Only)" at bounding box center [337, 39] width 362 height 14
paste input "PA/79890D"
type input "PA/79890D"
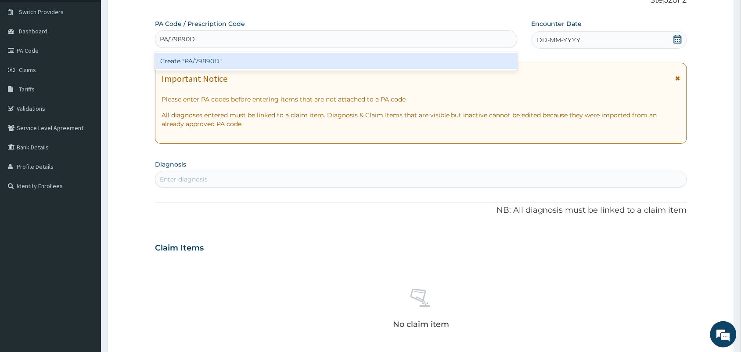
click at [434, 59] on div "Create "PA/79890D"" at bounding box center [336, 61] width 363 height 16
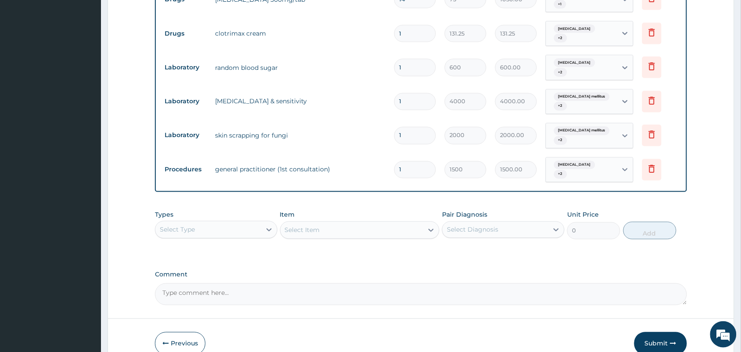
scroll to position [429, 0]
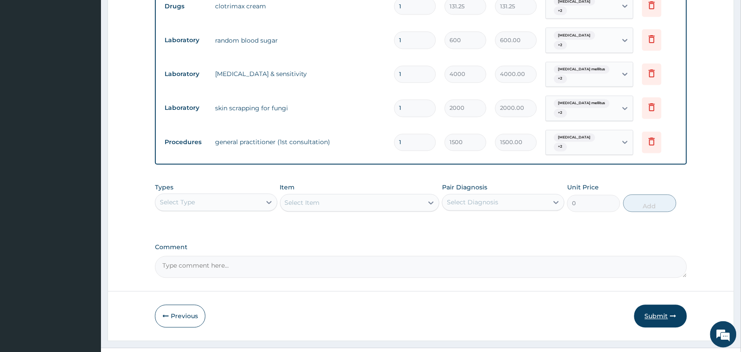
click at [657, 305] on button "Submit" at bounding box center [661, 316] width 53 height 23
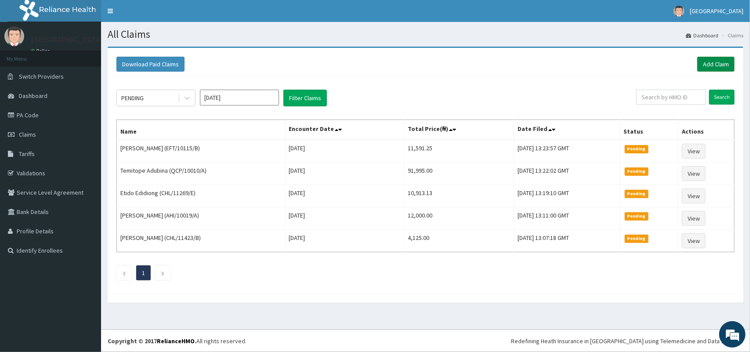
click at [716, 63] on link "Add Claim" at bounding box center [715, 64] width 37 height 15
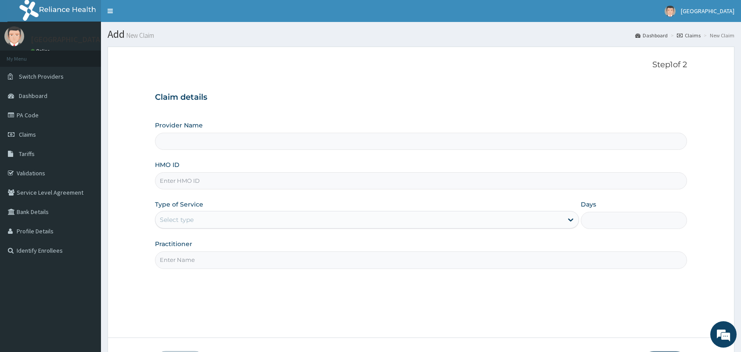
type input "Tip Top Hospital"
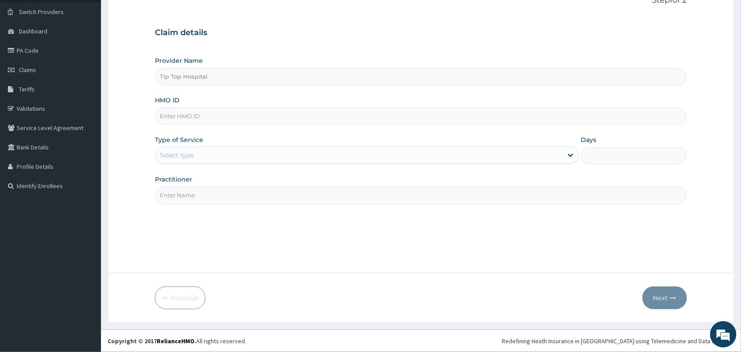
click at [335, 116] on input "HMO ID" at bounding box center [421, 116] width 532 height 17
type input "EFT/10115/B"
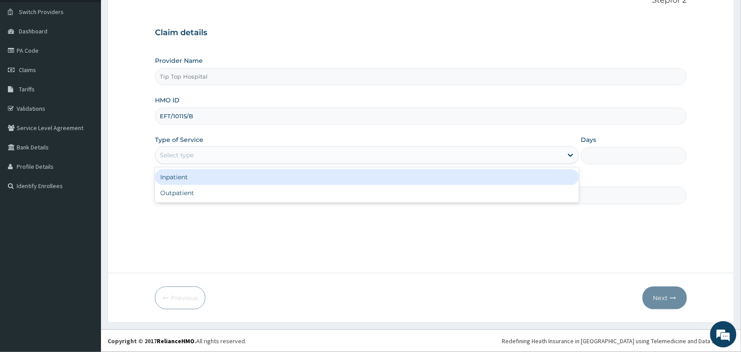
click at [223, 156] on div "Select type" at bounding box center [360, 155] width 408 height 14
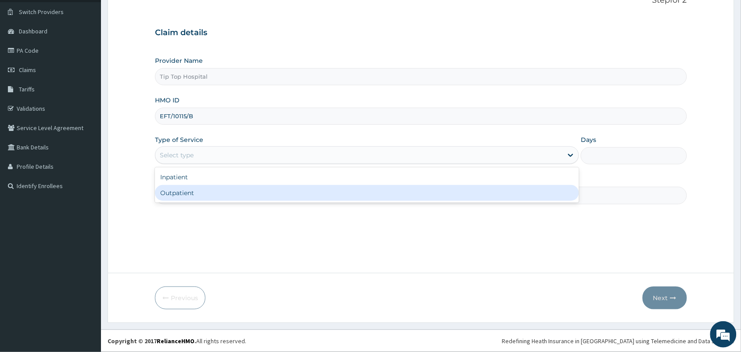
click at [211, 192] on div "Outpatient" at bounding box center [367, 193] width 424 height 16
type input "1"
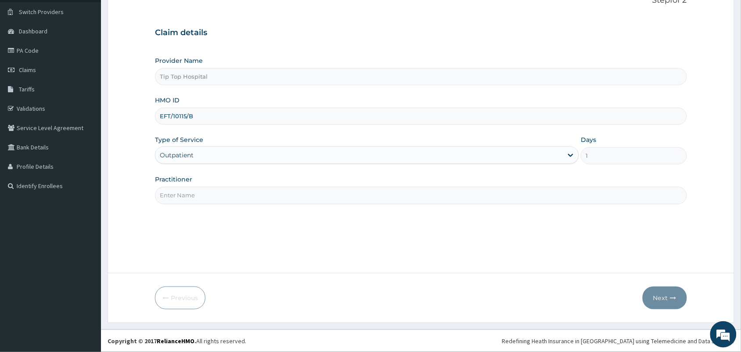
click at [218, 192] on input "Practitioner" at bounding box center [421, 195] width 532 height 17
type input "DR"
click at [658, 297] on button "Next" at bounding box center [665, 297] width 44 height 23
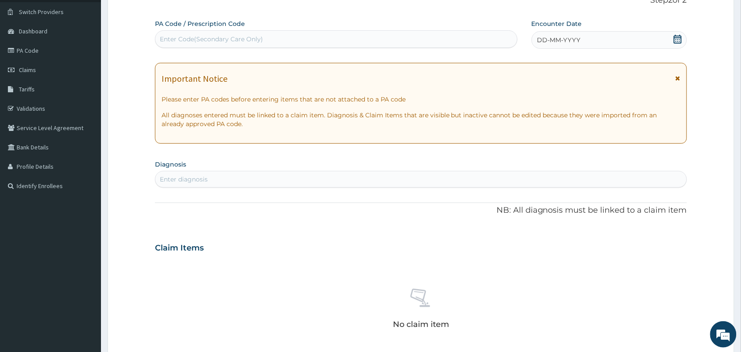
click at [405, 43] on div "Enter Code(Secondary Care Only)" at bounding box center [337, 39] width 362 height 14
paste input "PA/2B139B"
type input "PA/2B139B"
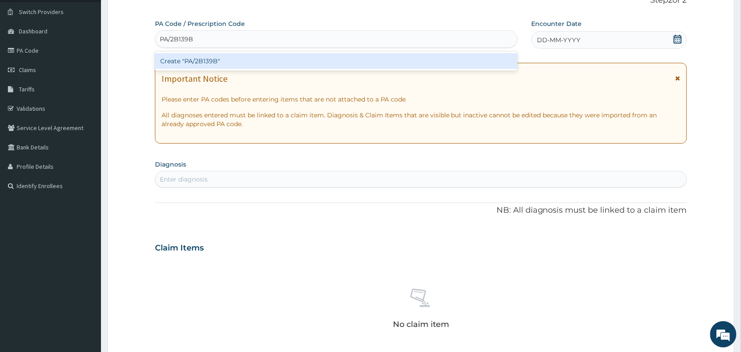
click at [386, 61] on div "Create "PA/2B139B"" at bounding box center [336, 61] width 363 height 16
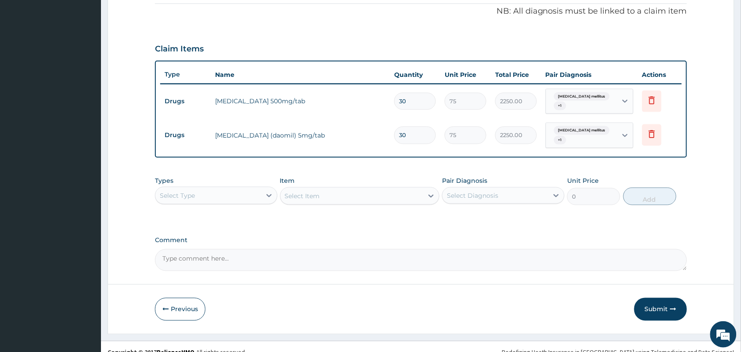
scroll to position [269, 0]
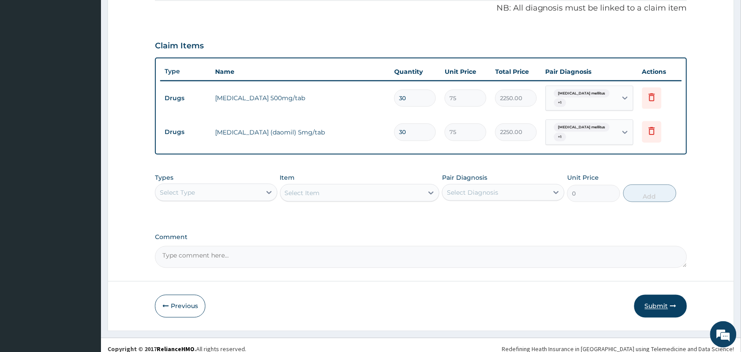
click at [654, 296] on button "Submit" at bounding box center [661, 306] width 53 height 23
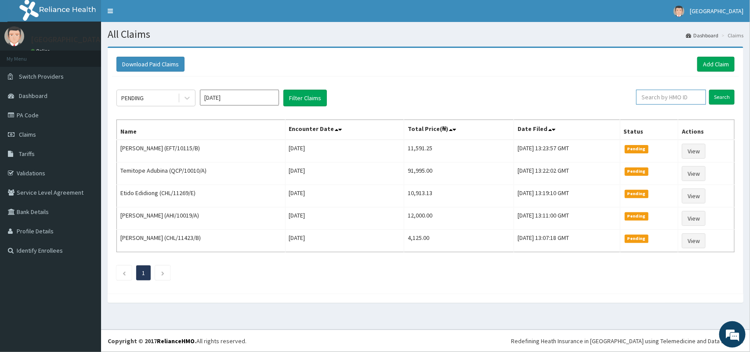
click at [681, 100] on input "text" at bounding box center [671, 97] width 70 height 15
type input "EFT/10115/B"
click at [726, 96] on input "Search" at bounding box center [721, 97] width 25 height 15
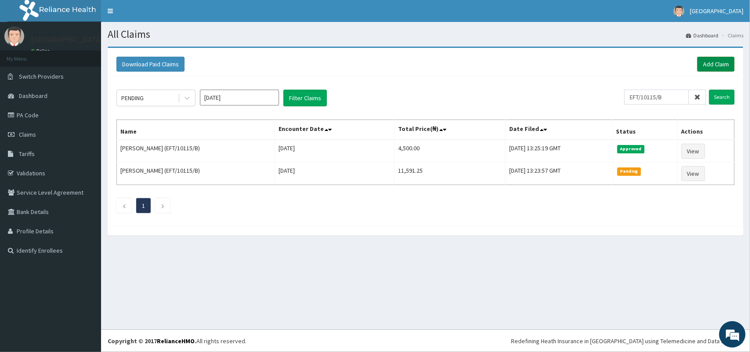
click at [715, 67] on link "Add Claim" at bounding box center [715, 64] width 37 height 15
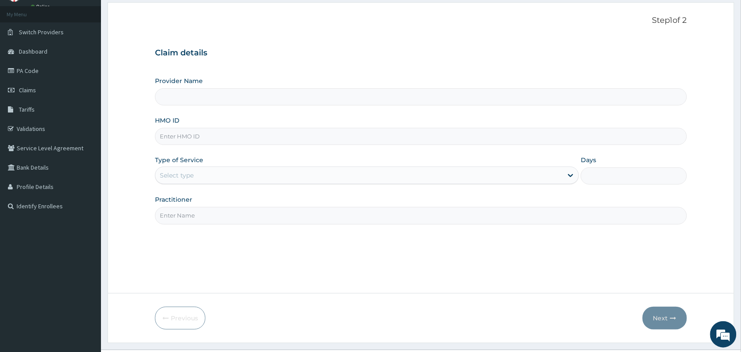
scroll to position [65, 0]
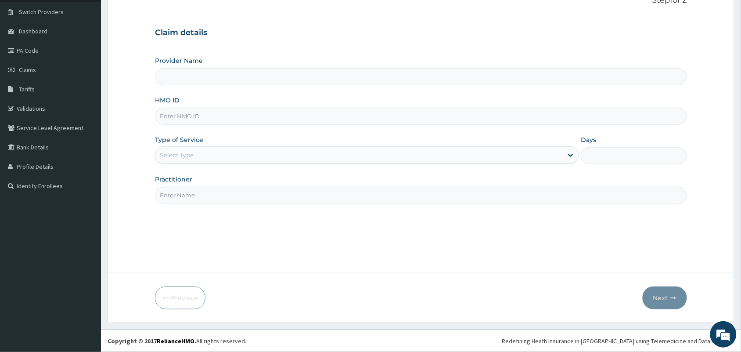
type input "Tip Top Hospital"
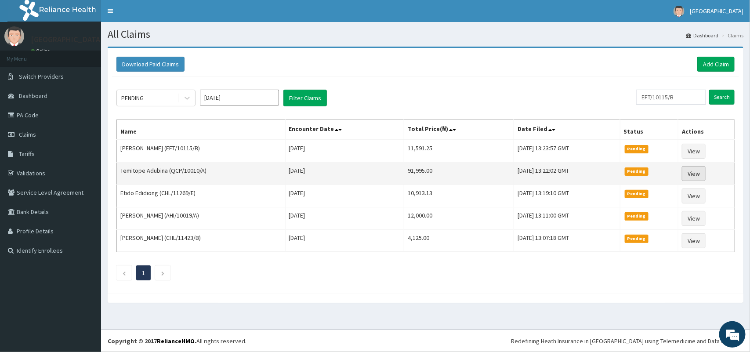
click at [699, 174] on link "View" at bounding box center [694, 173] width 24 height 15
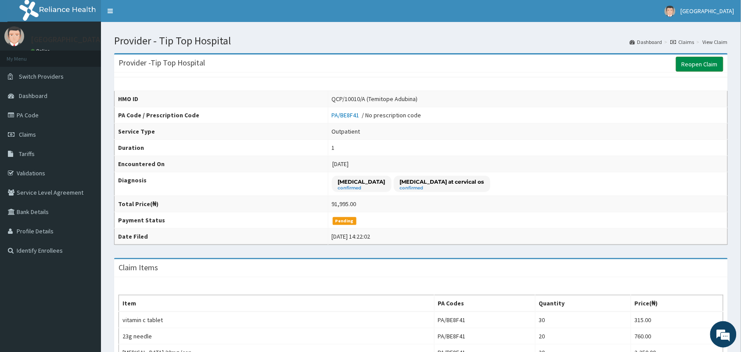
click at [705, 63] on link "Reopen Claim" at bounding box center [699, 64] width 47 height 15
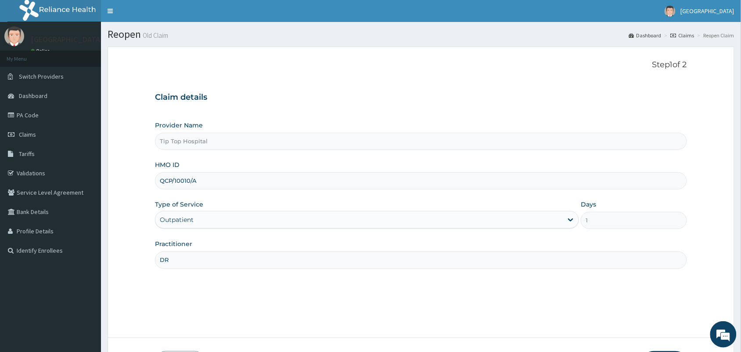
scroll to position [51, 0]
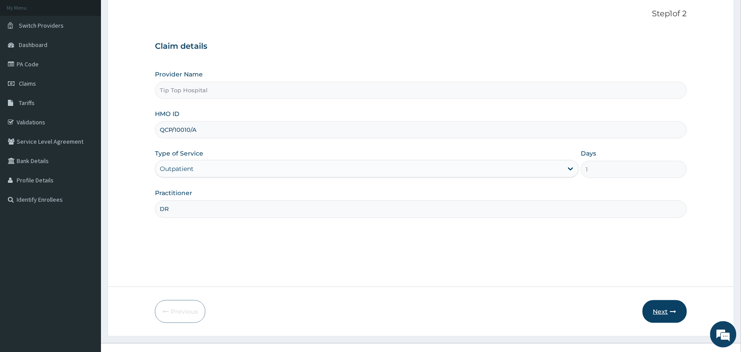
click at [662, 314] on button "Next" at bounding box center [665, 311] width 44 height 23
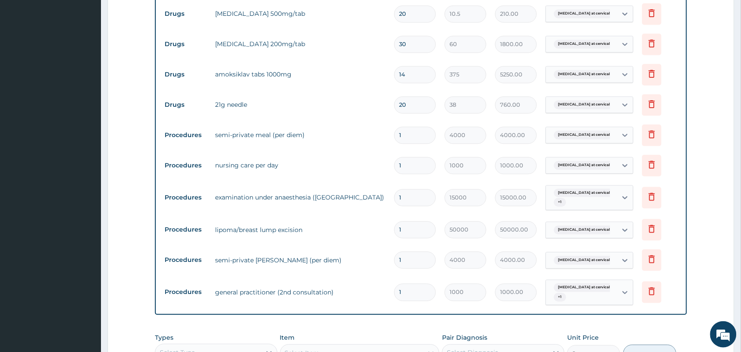
scroll to position [623, 0]
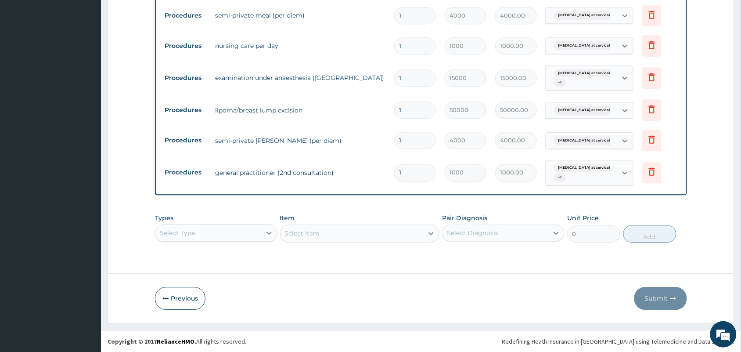
click at [220, 230] on div "Select Type" at bounding box center [216, 233] width 123 height 18
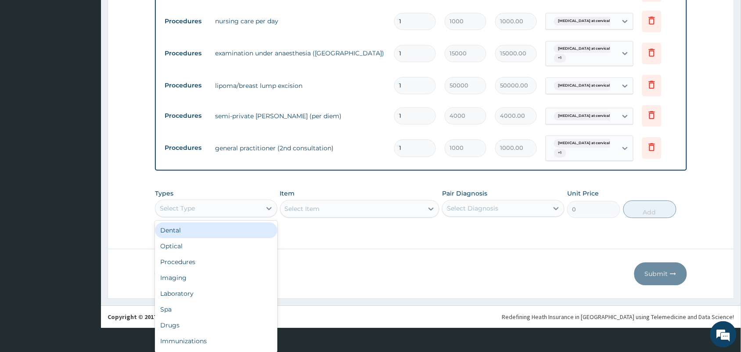
scroll to position [25, 0]
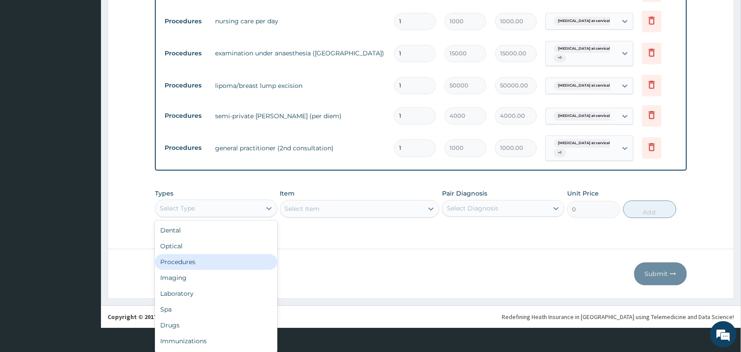
click at [205, 257] on div "Procedures" at bounding box center [216, 262] width 123 height 16
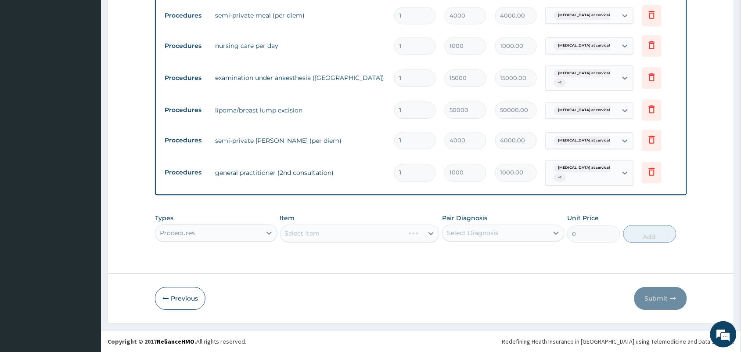
scroll to position [0, 0]
click at [328, 230] on div "Select Item" at bounding box center [360, 233] width 160 height 18
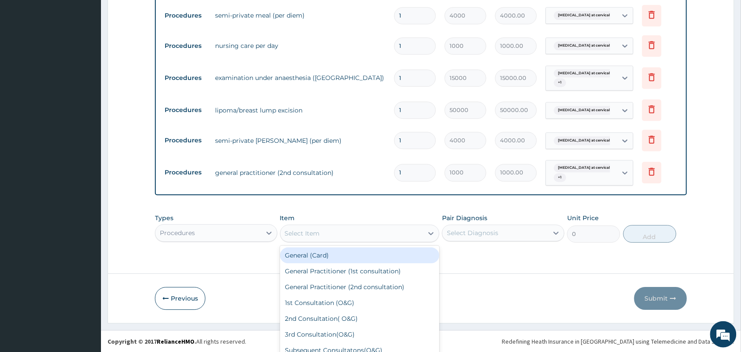
scroll to position [25, 0]
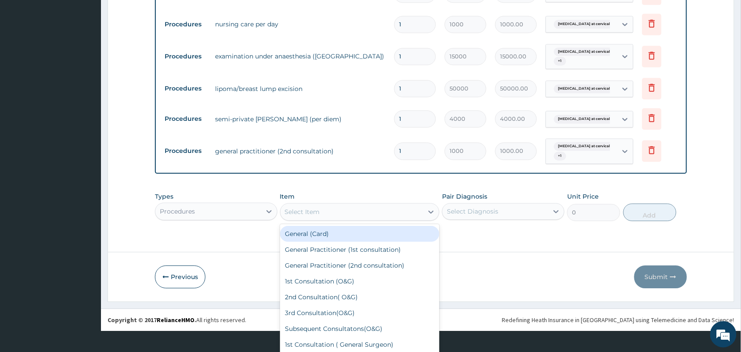
click at [328, 221] on div "option General (Card) focused, 1 of 157. 157 results available. Use Up and Down…" at bounding box center [360, 212] width 160 height 18
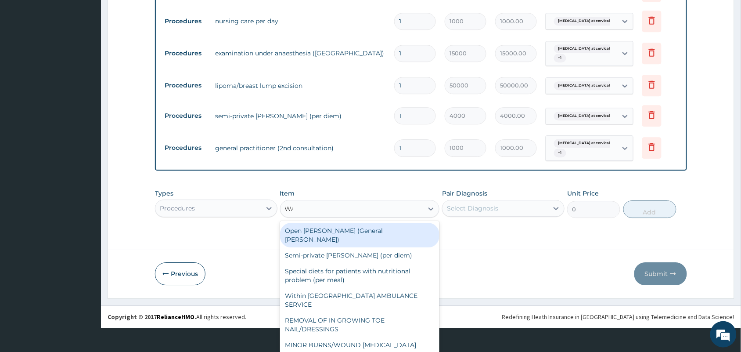
scroll to position [0, 0]
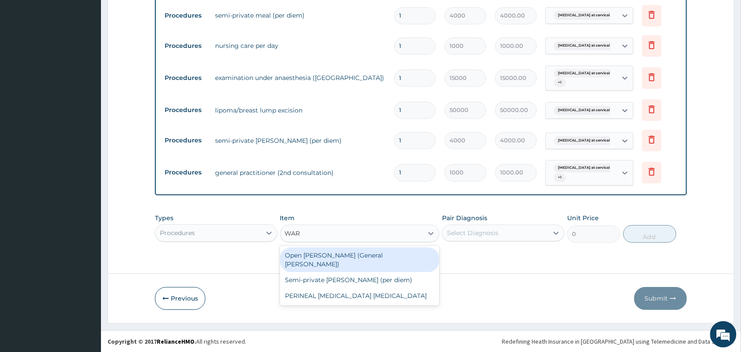
type input "WARD"
click at [354, 255] on div "Open ward (General Ward)" at bounding box center [360, 259] width 160 height 25
type input "2000"
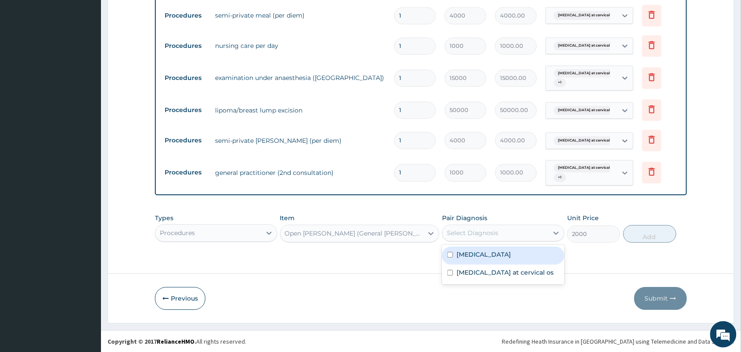
click at [482, 233] on div "Select Diagnosis" at bounding box center [472, 232] width 51 height 9
click at [475, 253] on div "Polyp" at bounding box center [503, 255] width 123 height 18
checkbox input "true"
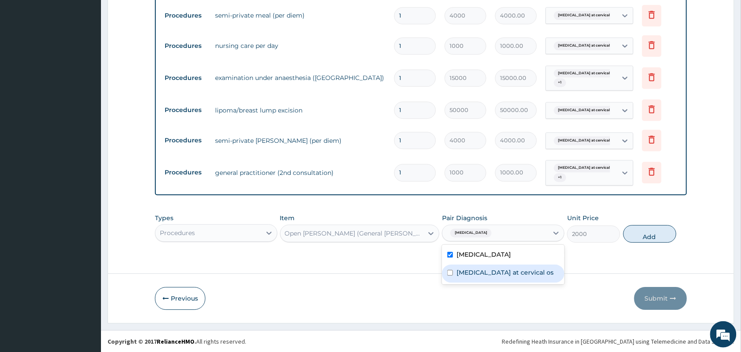
click at [469, 271] on label "Polyp at cervical os" at bounding box center [505, 272] width 97 height 9
checkbox input "true"
click at [647, 234] on button "Add" at bounding box center [650, 234] width 53 height 18
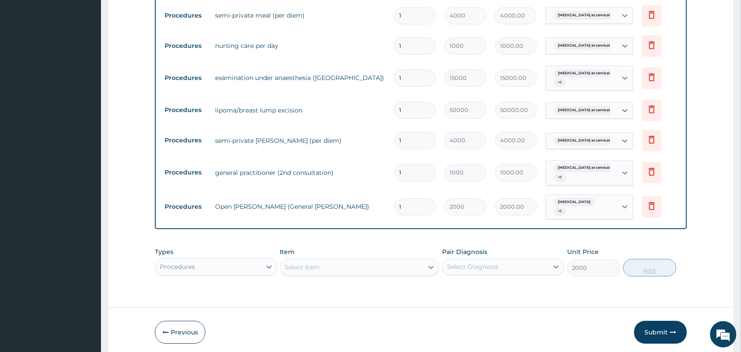
type input "0"
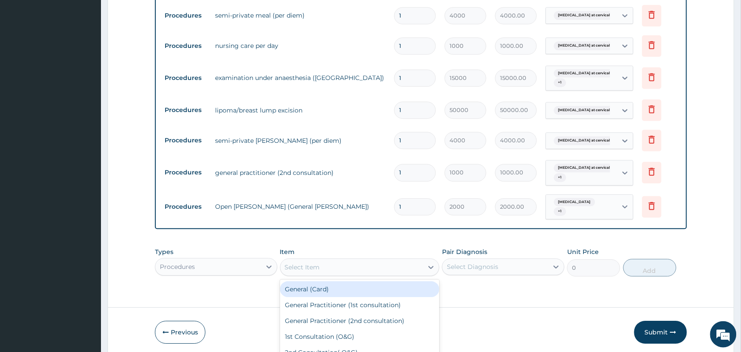
click at [317, 261] on div "option Open ward (General Ward), selected. option General (Card) focused, 1 of …" at bounding box center [360, 267] width 160 height 18
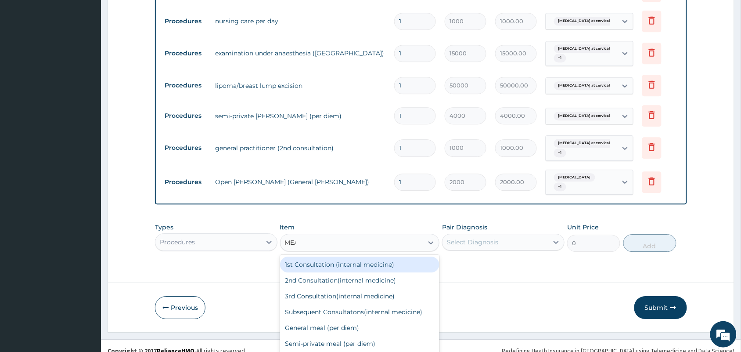
scroll to position [648, 0]
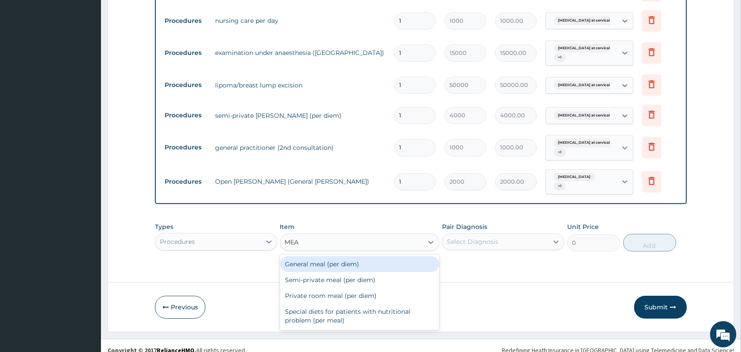
type input "MEAL"
click at [357, 261] on div "General meal (per diem)" at bounding box center [360, 264] width 160 height 16
type input "4000"
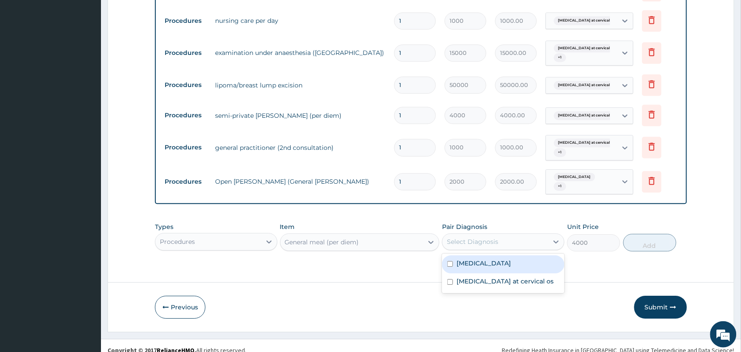
click at [482, 237] on div "Select Diagnosis" at bounding box center [472, 241] width 51 height 9
click at [471, 259] on label "Polyp" at bounding box center [484, 263] width 54 height 9
checkbox input "true"
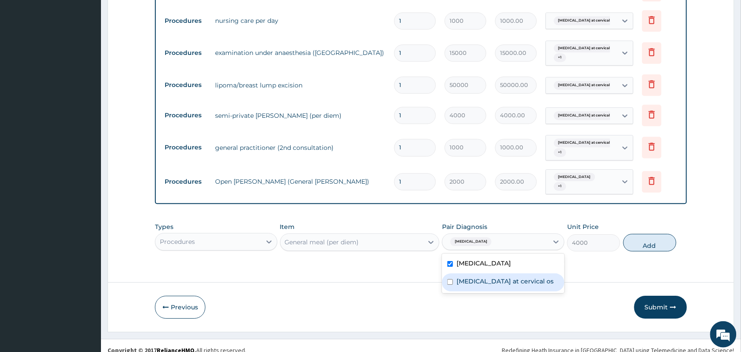
click at [468, 277] on label "Polyp at cervical os" at bounding box center [505, 281] width 97 height 9
checkbox input "true"
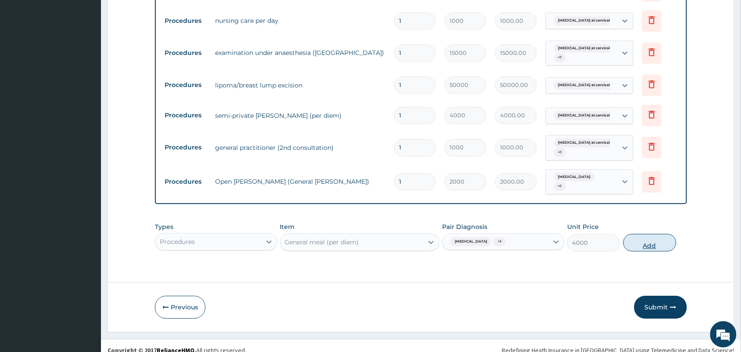
click at [651, 242] on button "Add" at bounding box center [650, 243] width 53 height 18
type input "0"
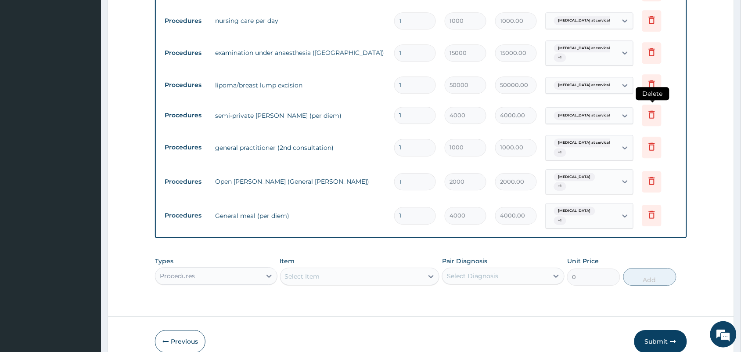
click at [655, 116] on icon at bounding box center [652, 114] width 11 height 11
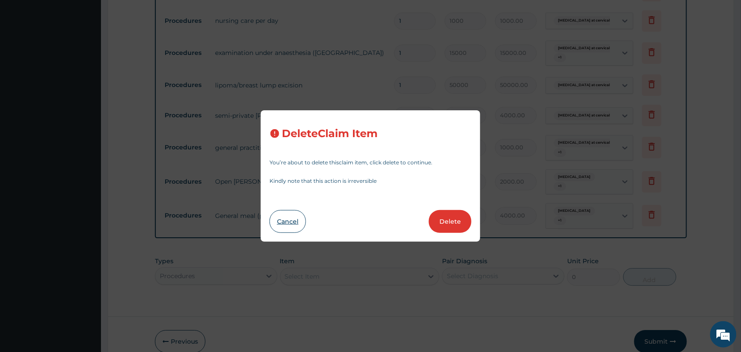
click at [290, 221] on button "Cancel" at bounding box center [288, 221] width 36 height 23
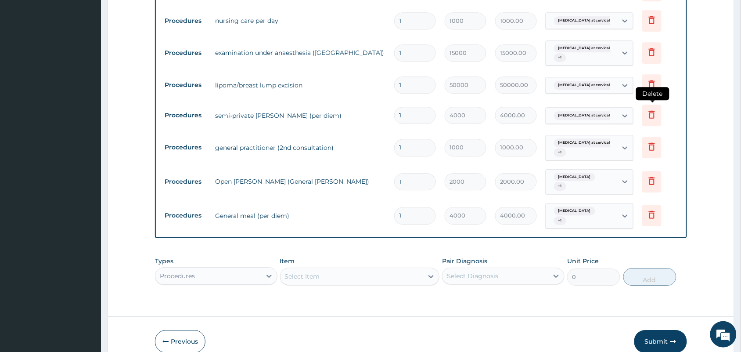
click at [651, 115] on icon at bounding box center [652, 114] width 11 height 11
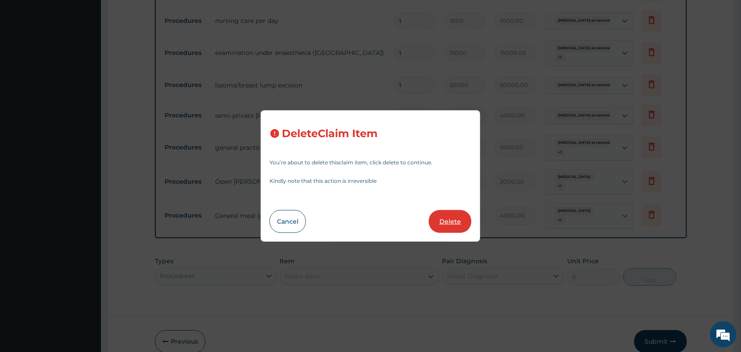
click at [448, 223] on button "Delete" at bounding box center [450, 221] width 43 height 23
type input "1000"
type input "1000.00"
type input "2000"
type input "2000.00"
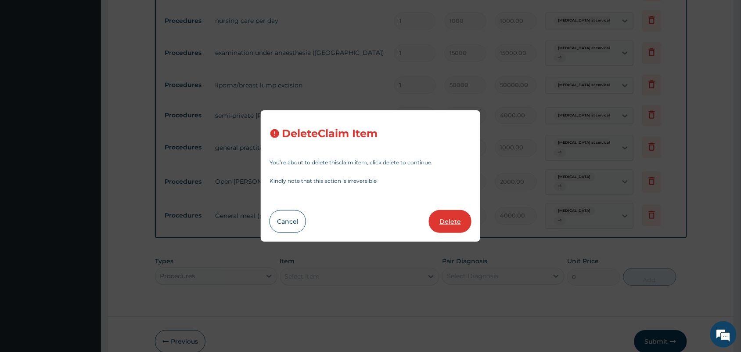
type input "4000"
type input "4000.00"
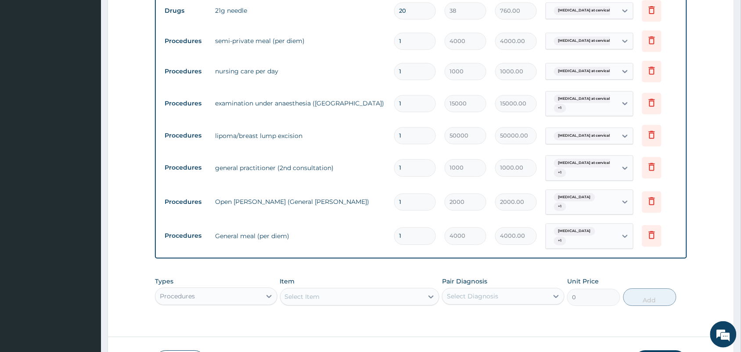
scroll to position [582, 0]
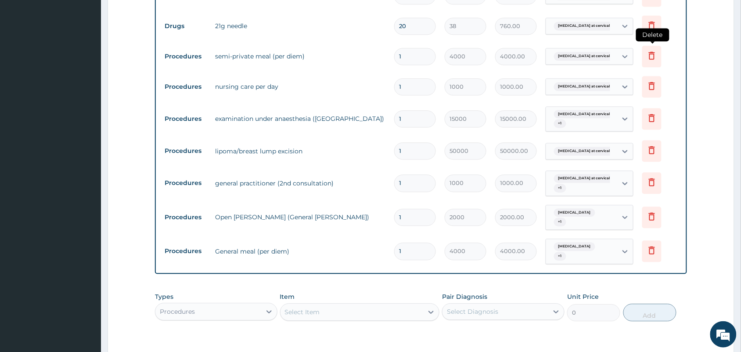
click at [655, 53] on icon at bounding box center [652, 55] width 6 height 8
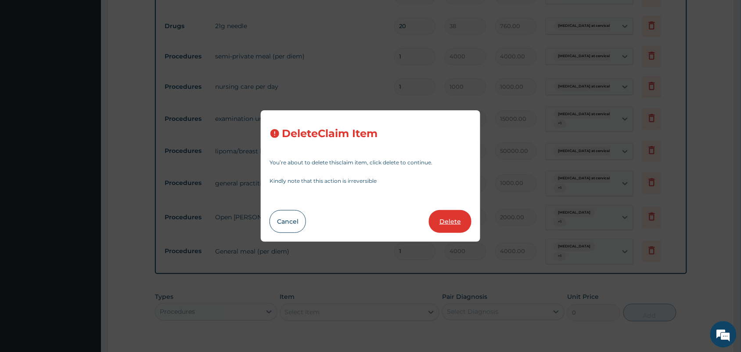
click at [455, 218] on button "Delete" at bounding box center [450, 221] width 43 height 23
type input "1000"
type input "1000.00"
type input "15000"
type input "15000.00"
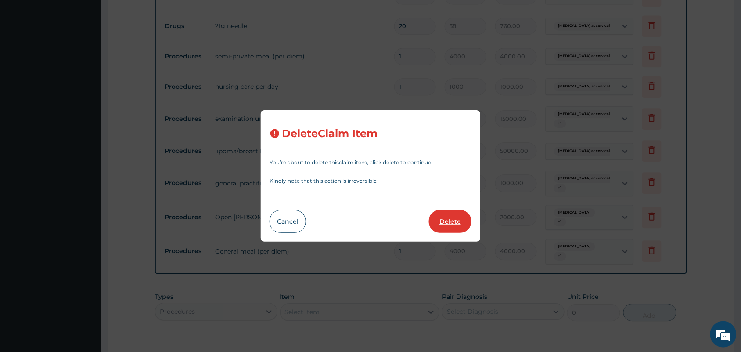
type input "50000"
type input "50000.00"
type input "1000"
type input "1000.00"
type input "2000"
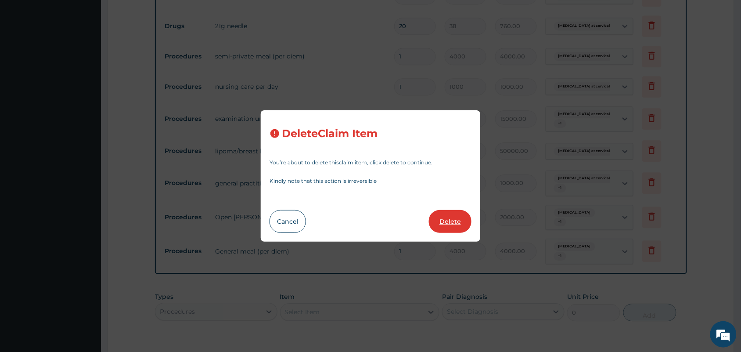
type input "2000.00"
type input "4000"
type input "4000.00"
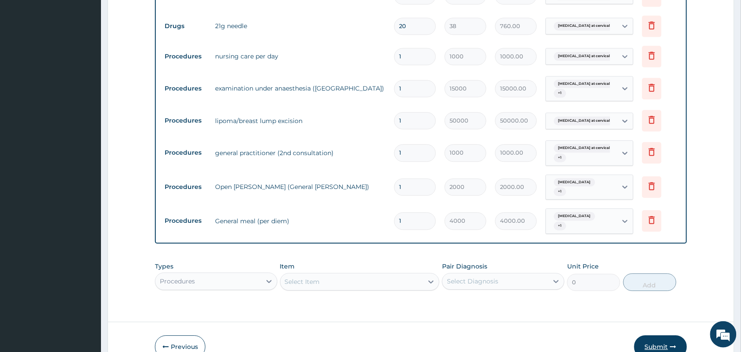
click at [654, 336] on button "Submit" at bounding box center [661, 346] width 53 height 23
